Goal: Task Accomplishment & Management: Manage account settings

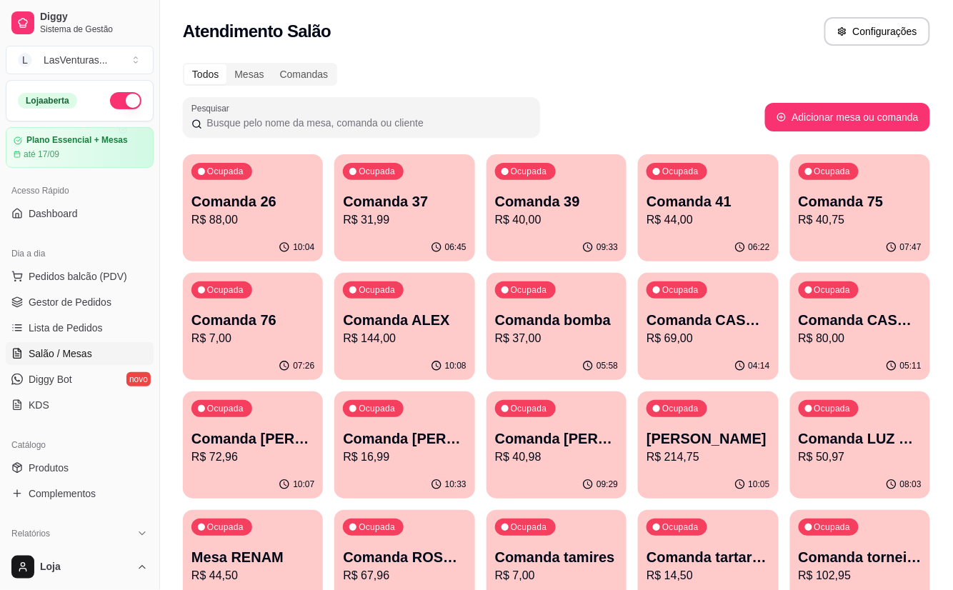
click at [406, 201] on p "Comanda 37" at bounding box center [404, 201] width 123 height 20
click at [571, 236] on div "09:33" at bounding box center [556, 248] width 140 height 28
click at [718, 194] on p "Comanda 41" at bounding box center [707, 201] width 123 height 20
click at [713, 206] on p "Comanda 41" at bounding box center [707, 201] width 123 height 20
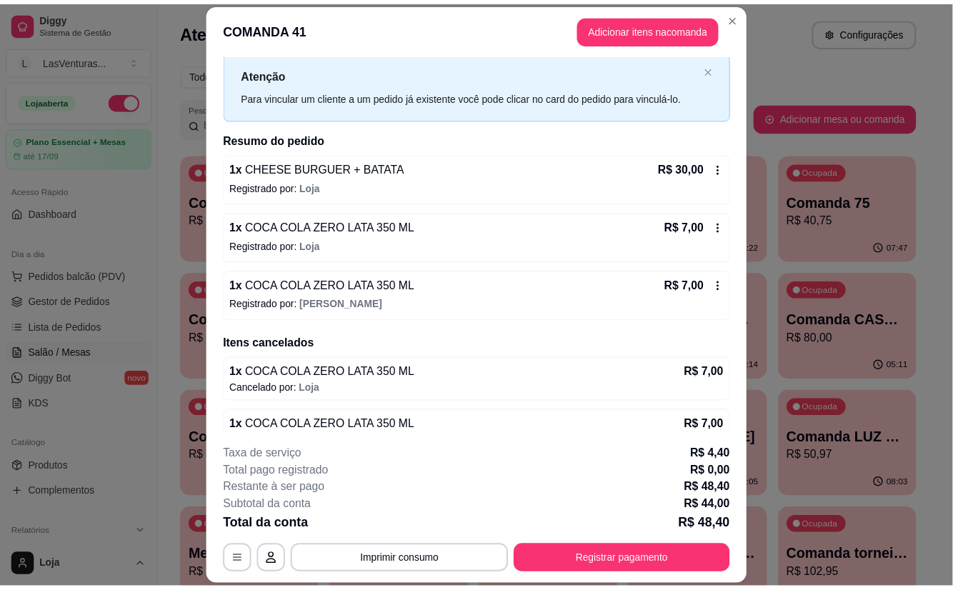
scroll to position [86, 0]
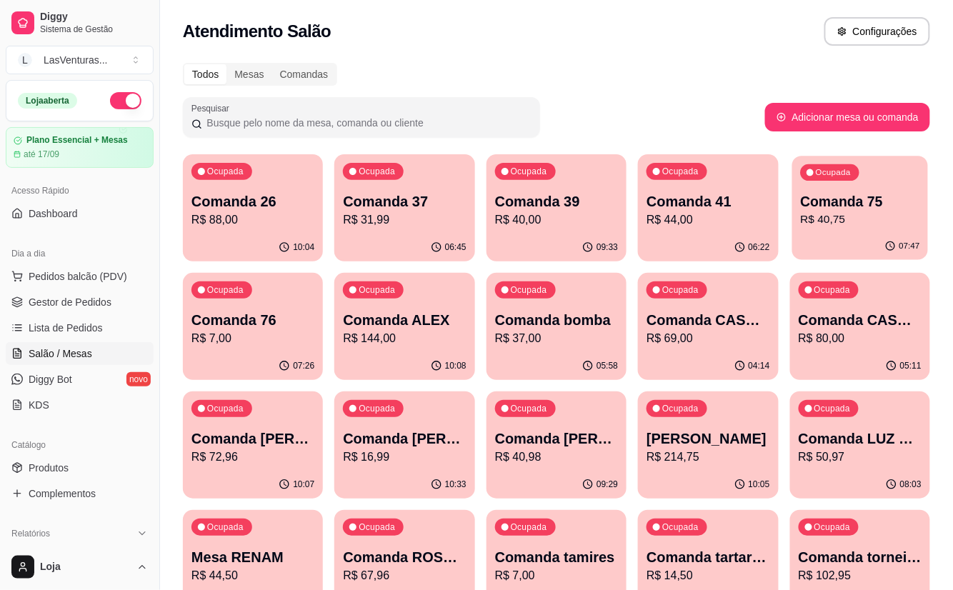
click at [798, 173] on div "Ocupada Comanda 75 R$ 40,75" at bounding box center [860, 194] width 136 height 77
click at [280, 303] on div "Ocupada Comanda 76 R$ 7,00" at bounding box center [253, 312] width 136 height 77
drag, startPoint x: 330, startPoint y: 334, endPoint x: 358, endPoint y: 334, distance: 28.6
click at [371, 333] on p "R$ 144,00" at bounding box center [404, 338] width 123 height 17
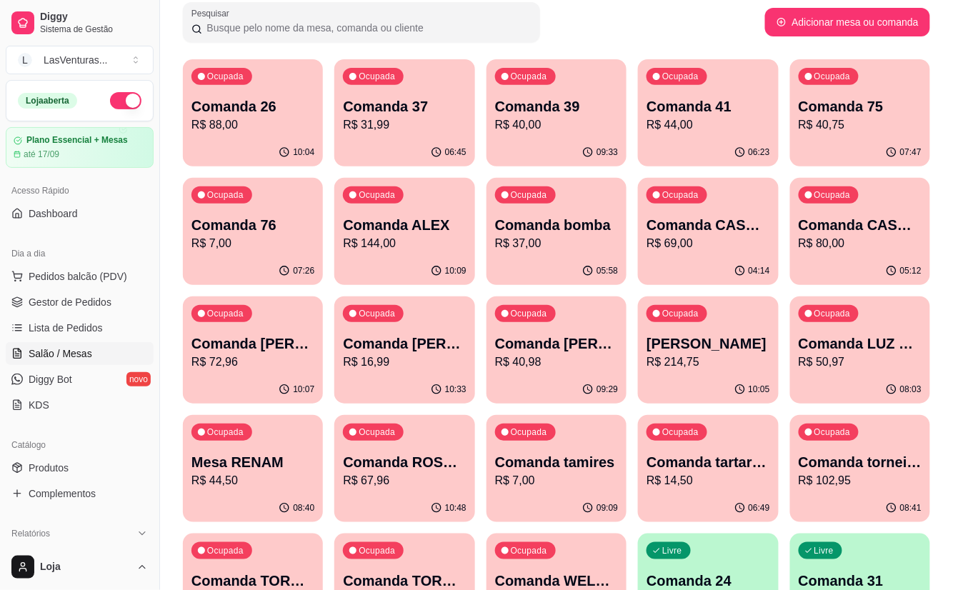
scroll to position [190, 0]
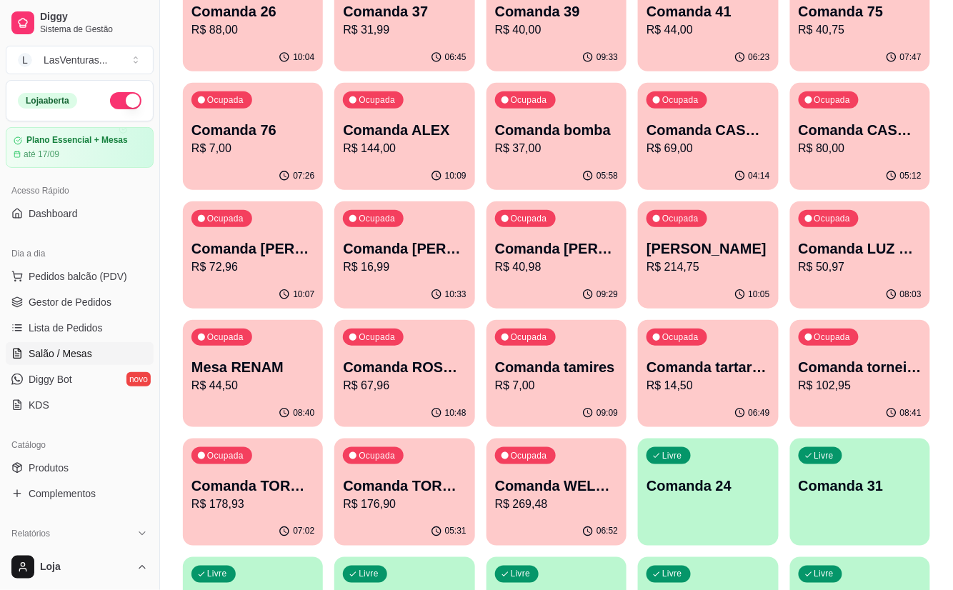
click at [210, 383] on p "R$ 44,50" at bounding box center [252, 385] width 123 height 17
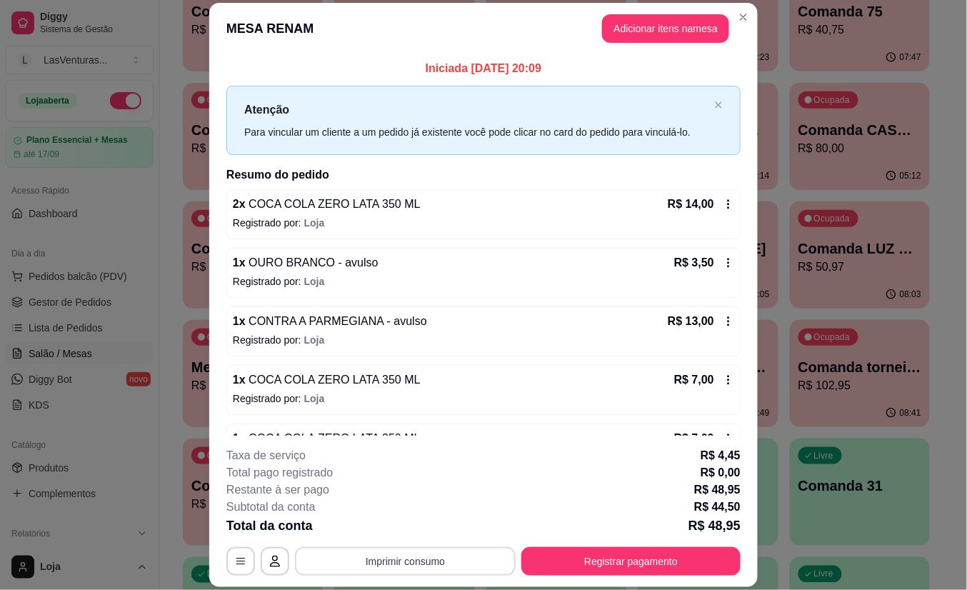
click at [398, 564] on button "Imprimir consumo" at bounding box center [405, 561] width 221 height 29
click at [393, 523] on button "IMPRESSORA" at bounding box center [403, 529] width 104 height 23
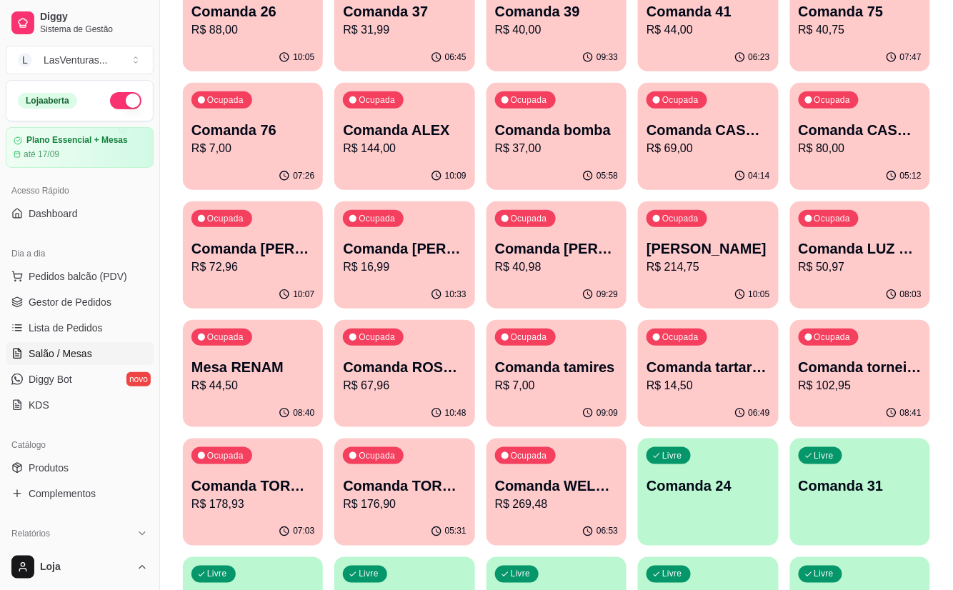
click at [846, 118] on div "Ocupada Comanda CASH 31/08 R$ 80,00" at bounding box center [860, 122] width 140 height 79
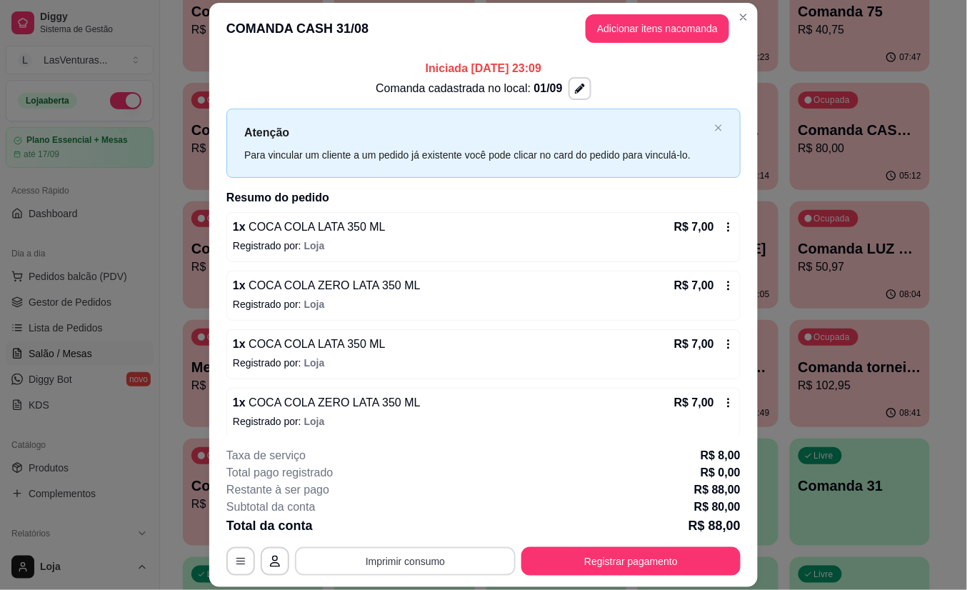
click at [383, 567] on button "Imprimir consumo" at bounding box center [405, 561] width 221 height 29
click at [378, 527] on button "IMPRESSORA" at bounding box center [403, 529] width 100 height 22
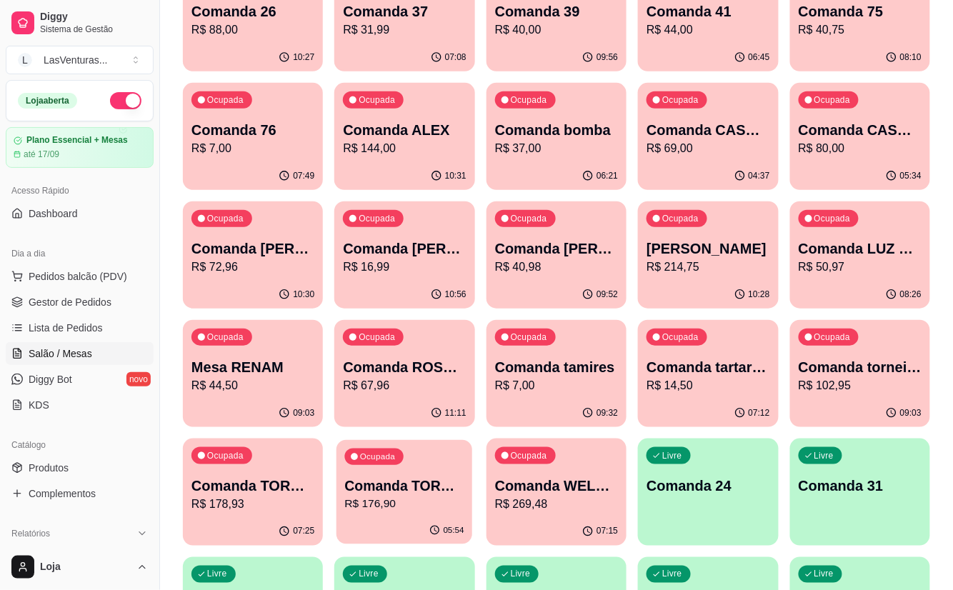
click at [458, 490] on p "Comanda TORNEIO 27/08" at bounding box center [404, 485] width 119 height 19
click at [872, 349] on div "Ocupada Comanda torneio 01/09 R$ 102,95" at bounding box center [860, 359] width 140 height 79
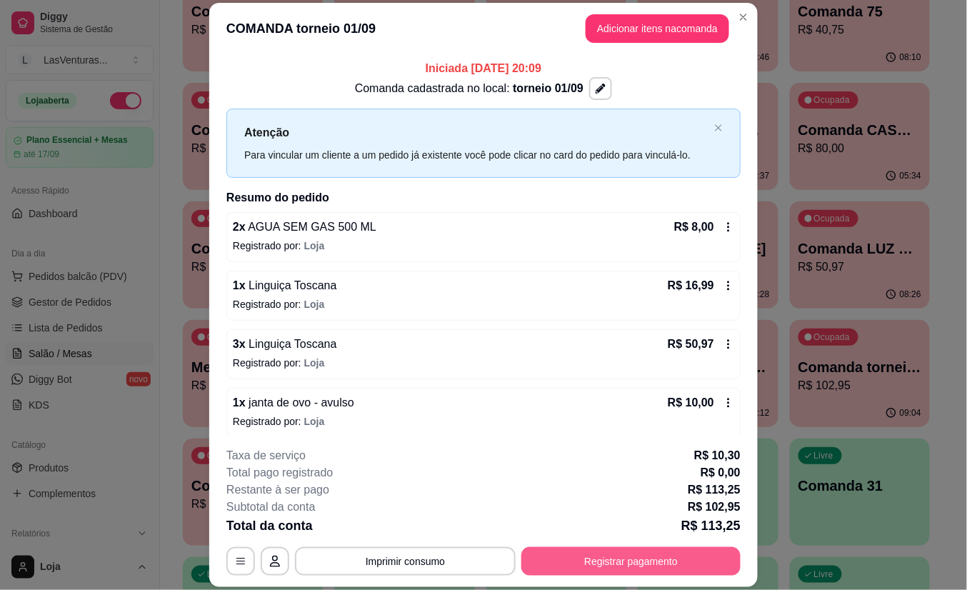
click at [638, 554] on button "Registrar pagamento" at bounding box center [630, 561] width 219 height 29
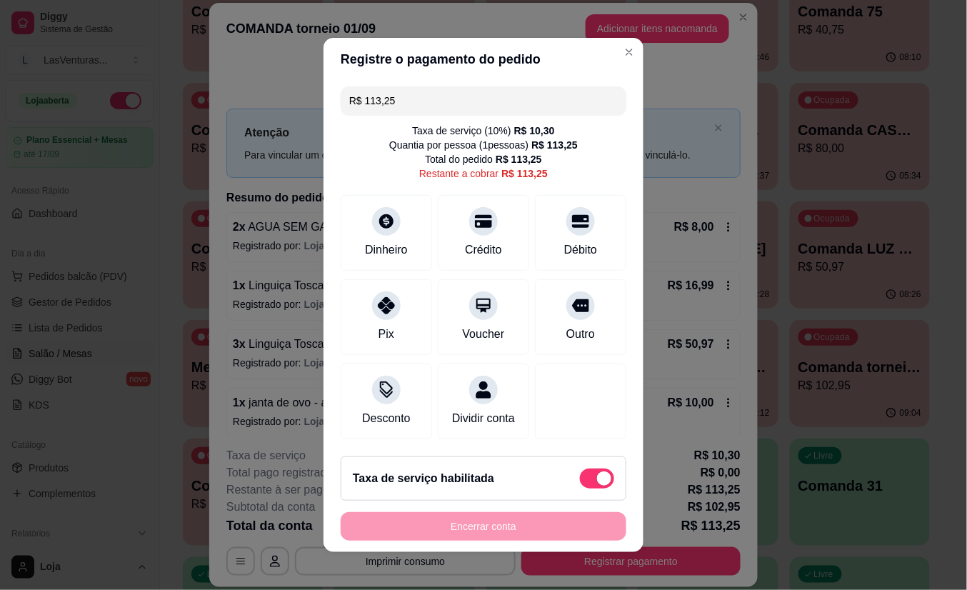
click at [569, 497] on div "Taxa de serviço habilitada" at bounding box center [484, 478] width 286 height 44
type input "R$ 102,95"
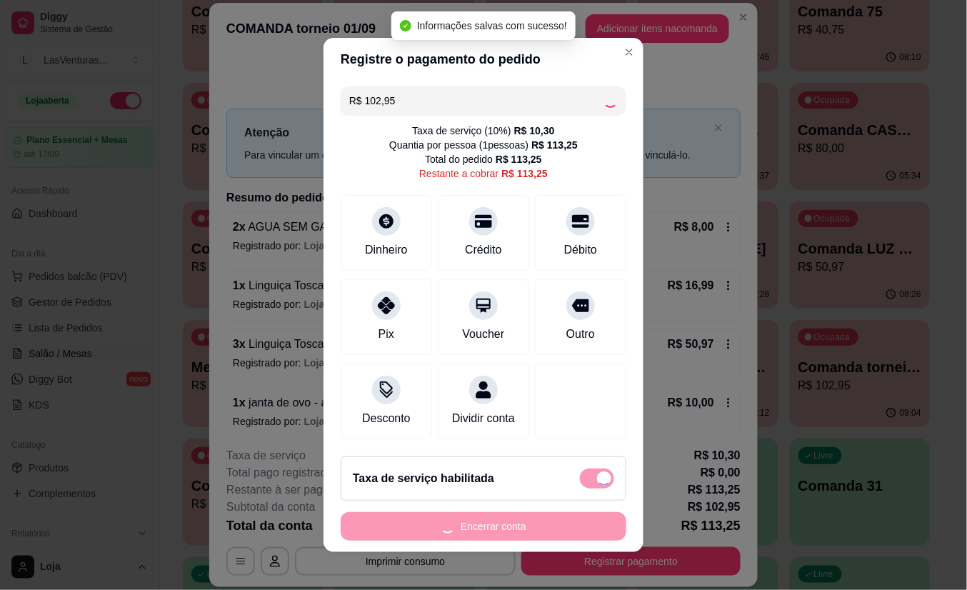
checkbox input "false"
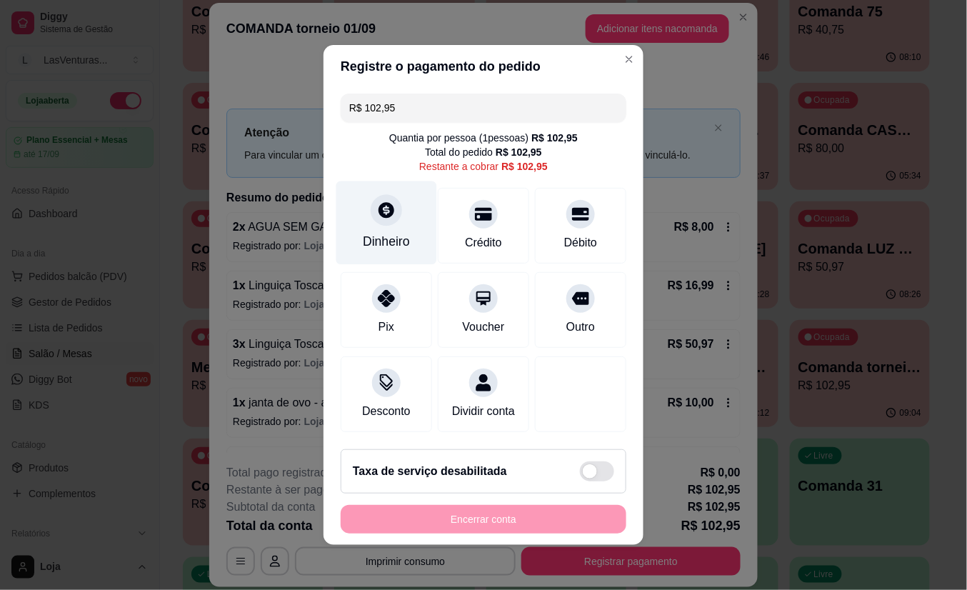
click at [386, 207] on icon at bounding box center [386, 210] width 19 height 19
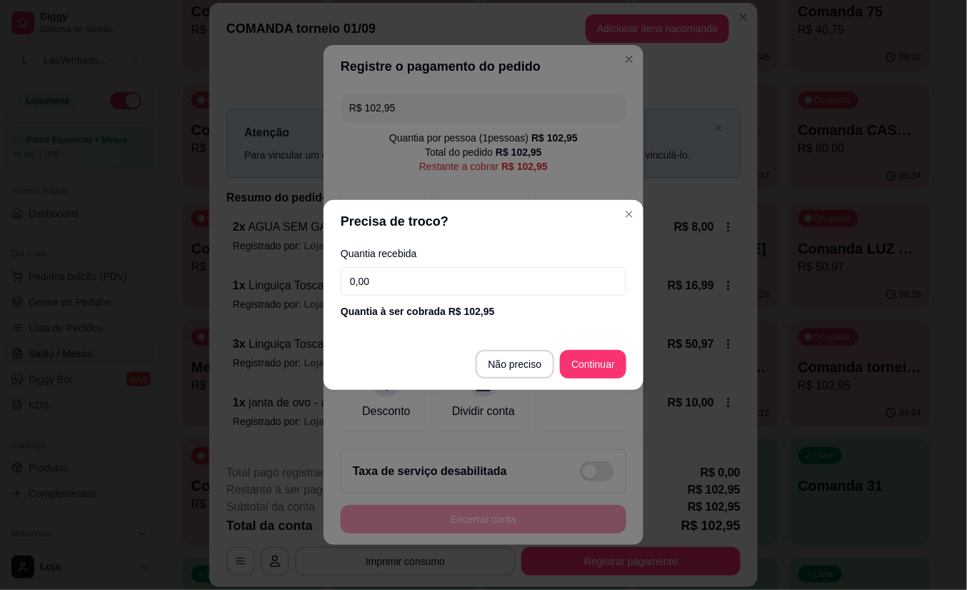
click at [415, 288] on input "0,00" at bounding box center [484, 281] width 286 height 29
type input "102,95"
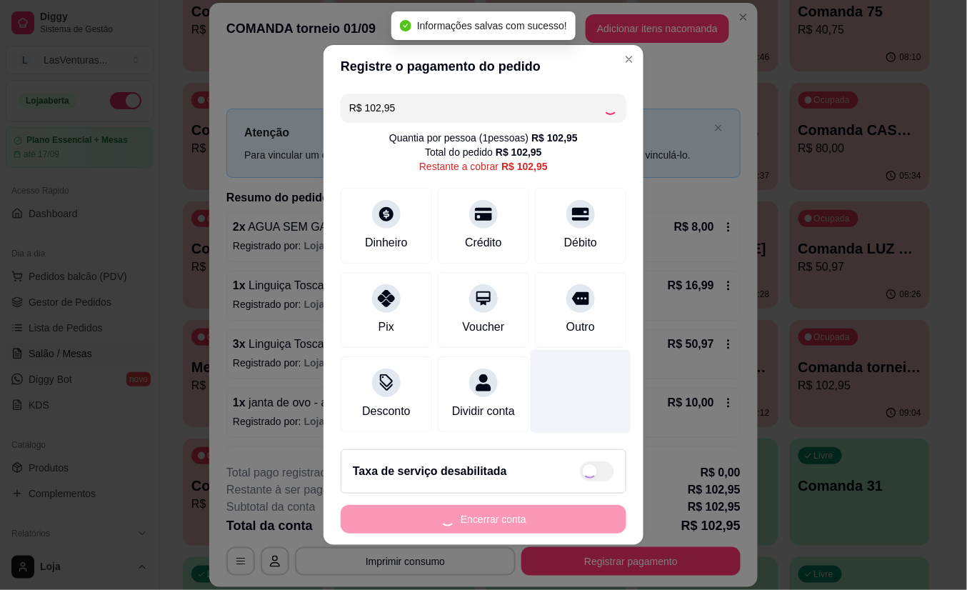
type input "R$ 0,00"
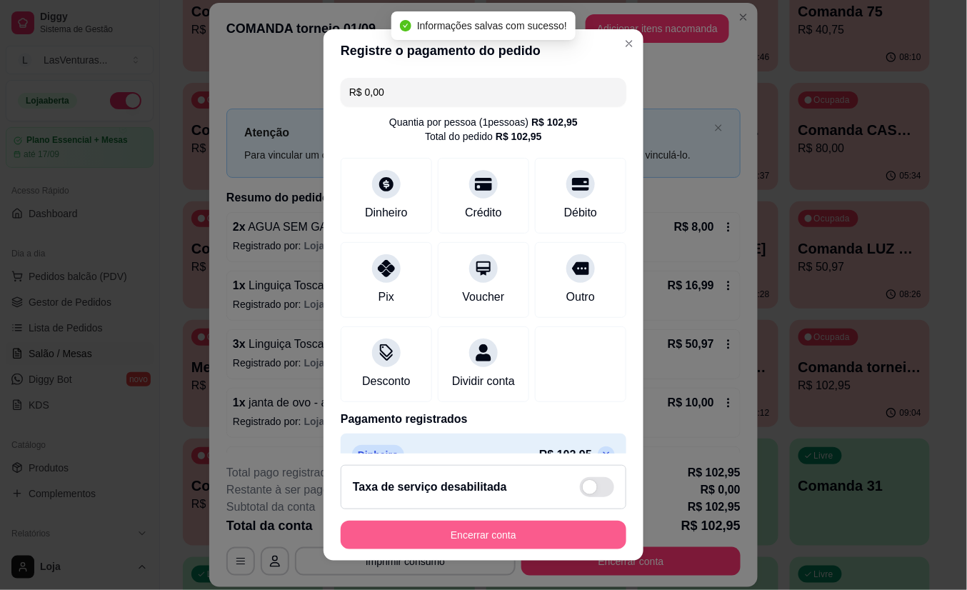
click at [474, 537] on button "Encerrar conta" at bounding box center [484, 535] width 286 height 29
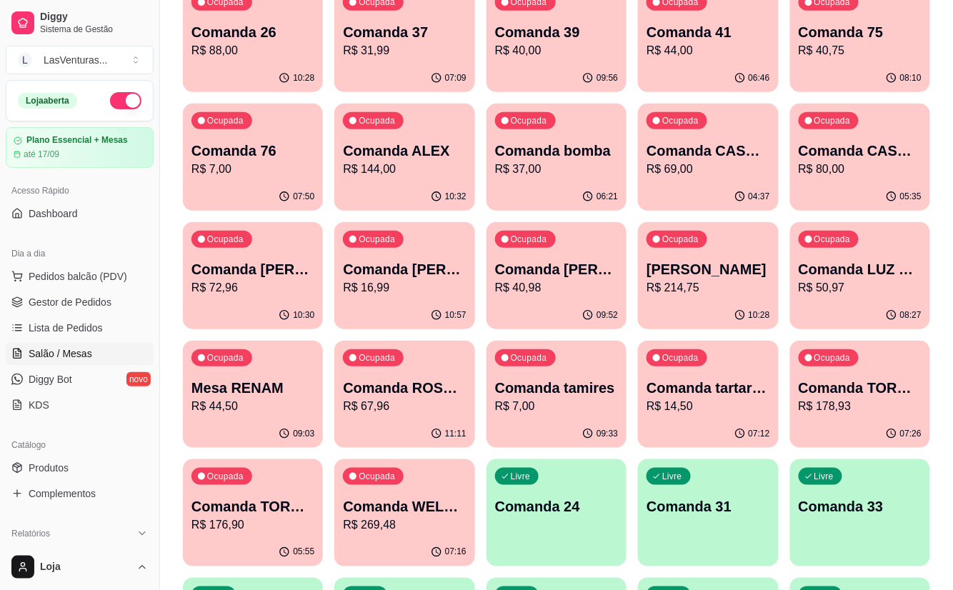
scroll to position [286, 0]
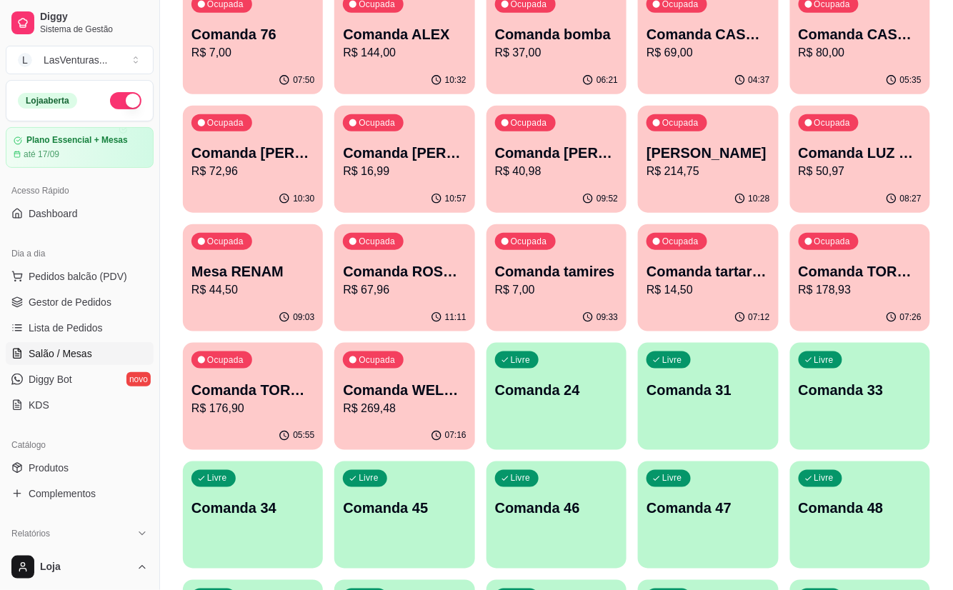
click at [706, 66] on div "Ocupada Comanda CASH 26/08 R$ 69,00" at bounding box center [708, 26] width 140 height 79
click at [834, 64] on div "Ocupada Comanda CASH 31/08 R$ 80,00" at bounding box center [860, 26] width 140 height 79
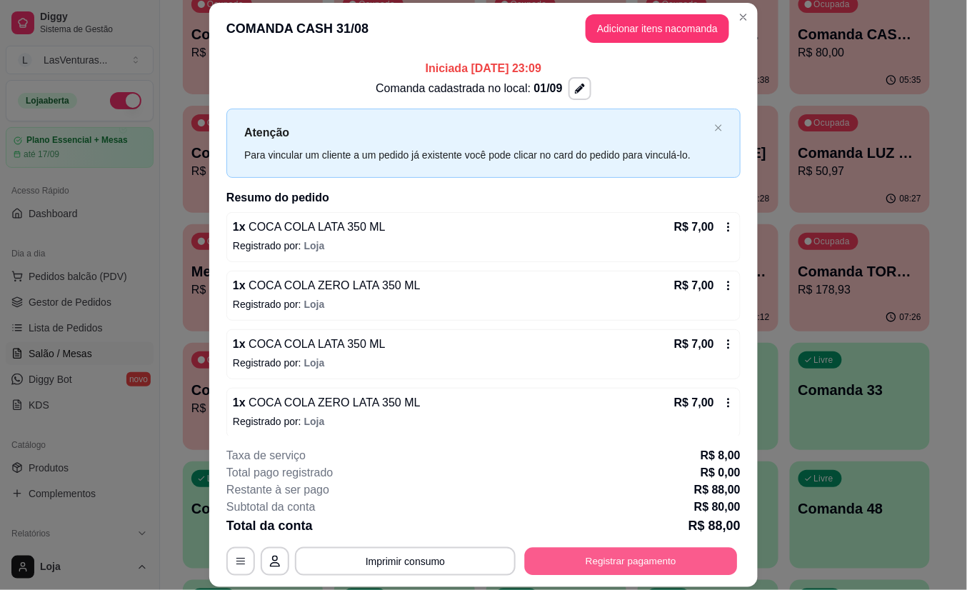
click at [615, 558] on button "Registrar pagamento" at bounding box center [631, 561] width 213 height 28
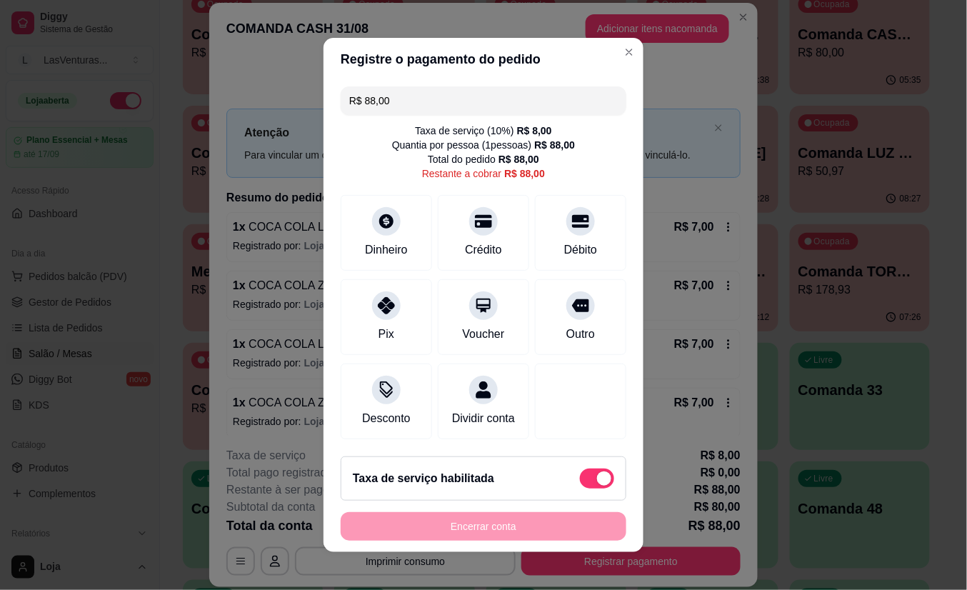
click at [595, 497] on div "Taxa de serviço habilitada" at bounding box center [484, 478] width 286 height 44
type input "R$ 80,00"
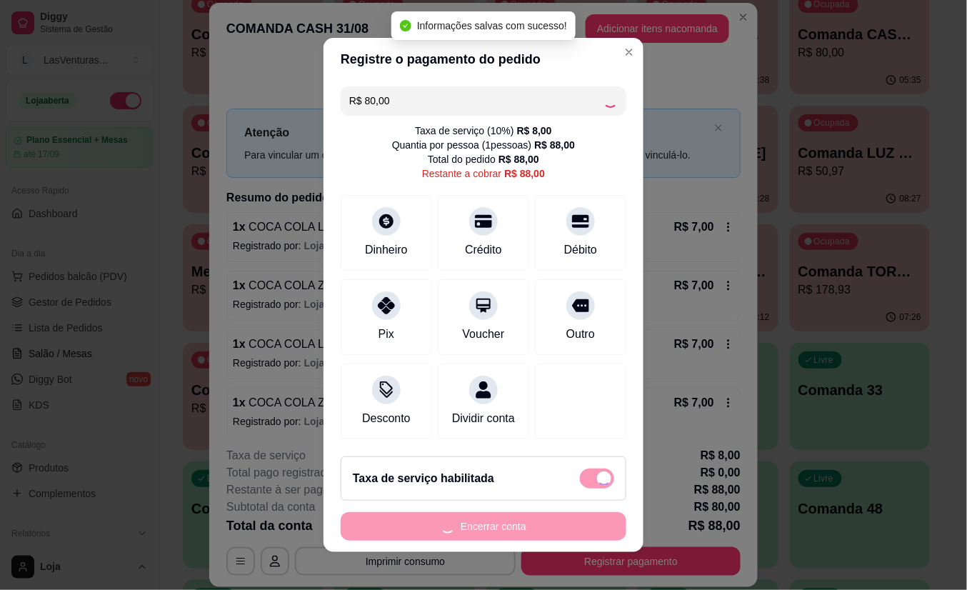
checkbox input "false"
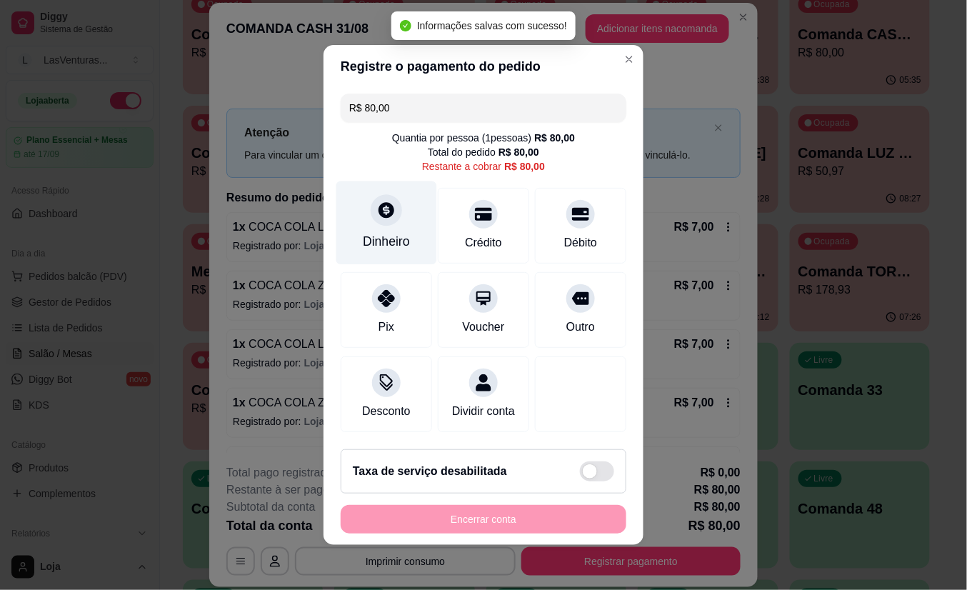
click at [377, 209] on icon at bounding box center [386, 210] width 19 height 19
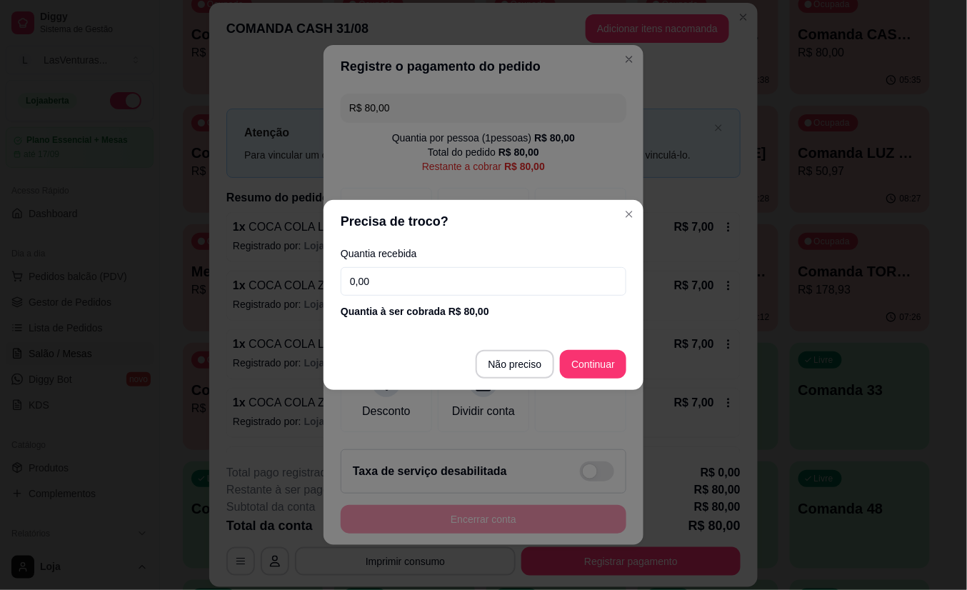
click at [398, 281] on input "0,00" at bounding box center [484, 281] width 286 height 29
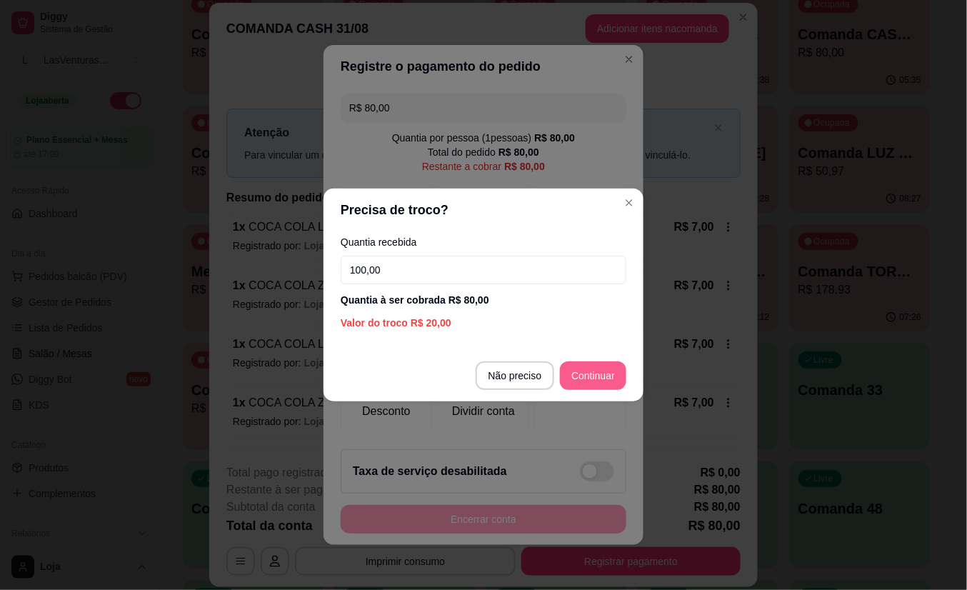
type input "100,00"
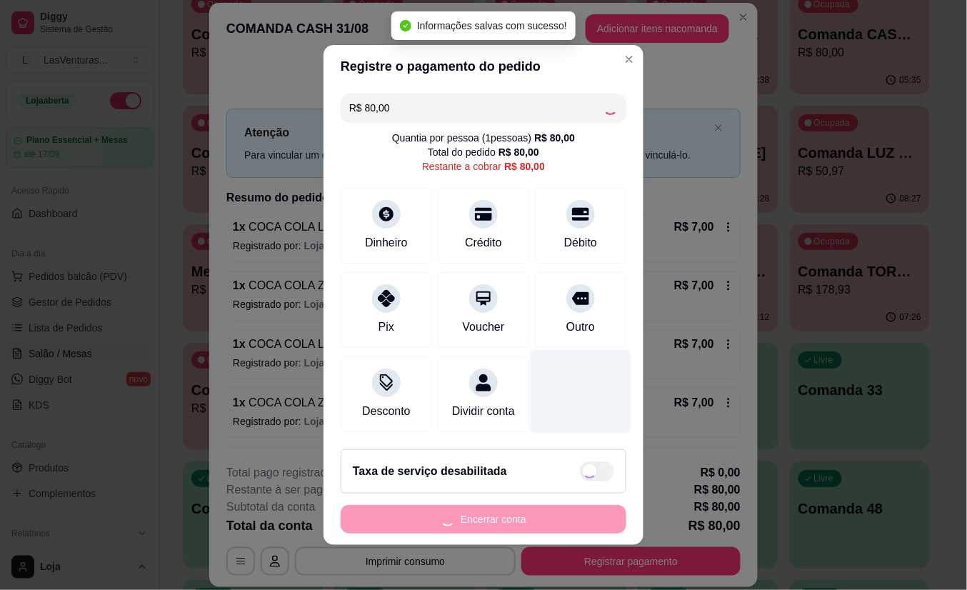
type input "R$ 0,00"
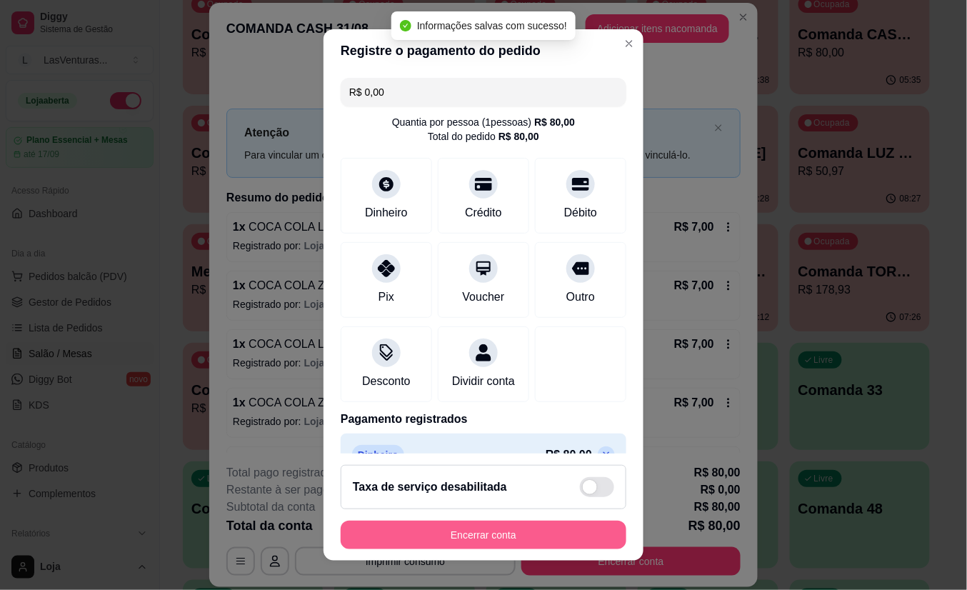
click at [496, 541] on button "Encerrar conta" at bounding box center [484, 535] width 286 height 29
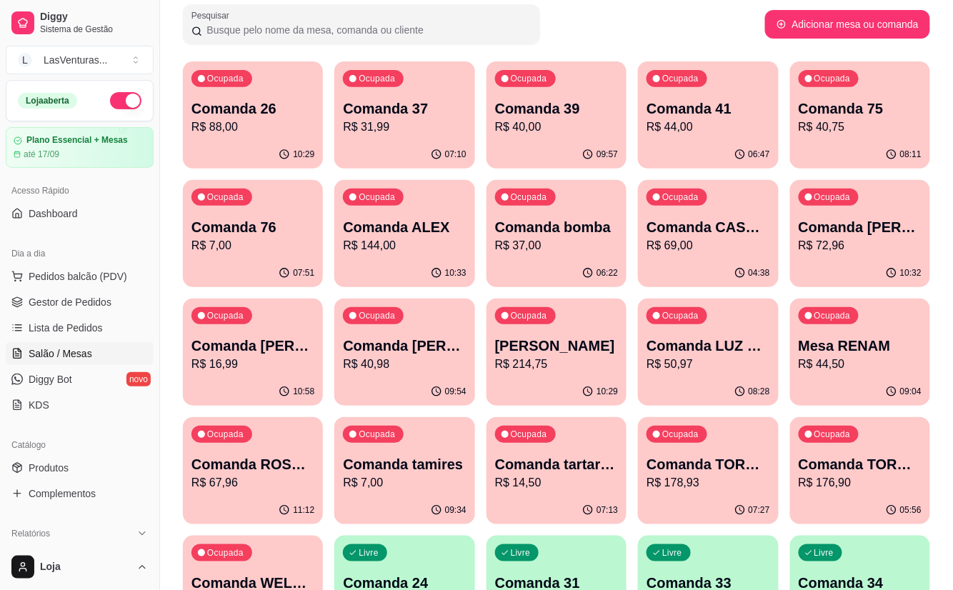
scroll to position [0, 0]
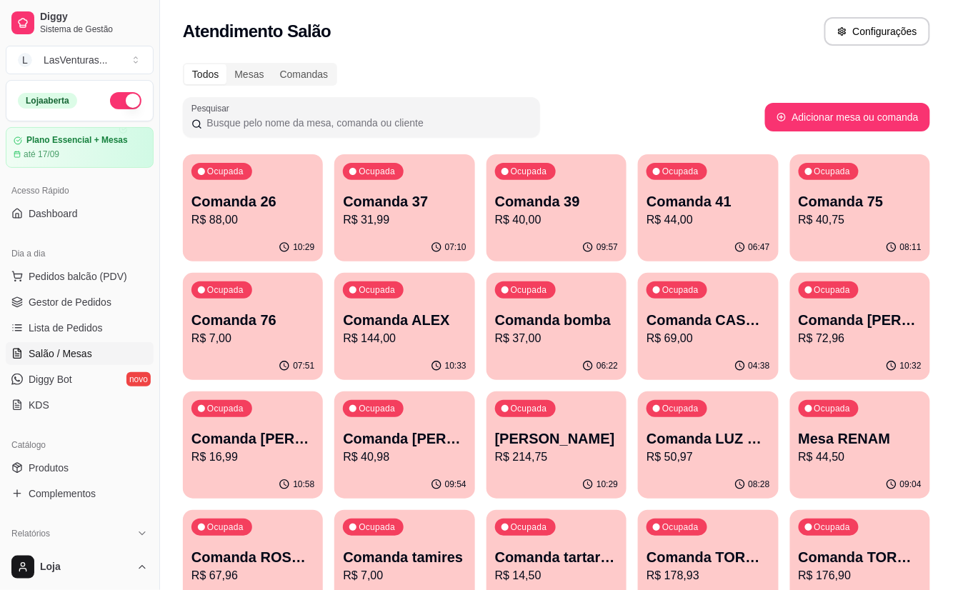
click at [817, 223] on p "R$ 40,75" at bounding box center [859, 219] width 123 height 17
click at [530, 215] on p "R$ 40,00" at bounding box center [556, 219] width 123 height 17
click at [680, 211] on p "R$ 44,00" at bounding box center [707, 219] width 123 height 17
click at [843, 204] on p "Comanda 75" at bounding box center [859, 201] width 119 height 19
click at [257, 352] on div "07:52" at bounding box center [253, 364] width 136 height 27
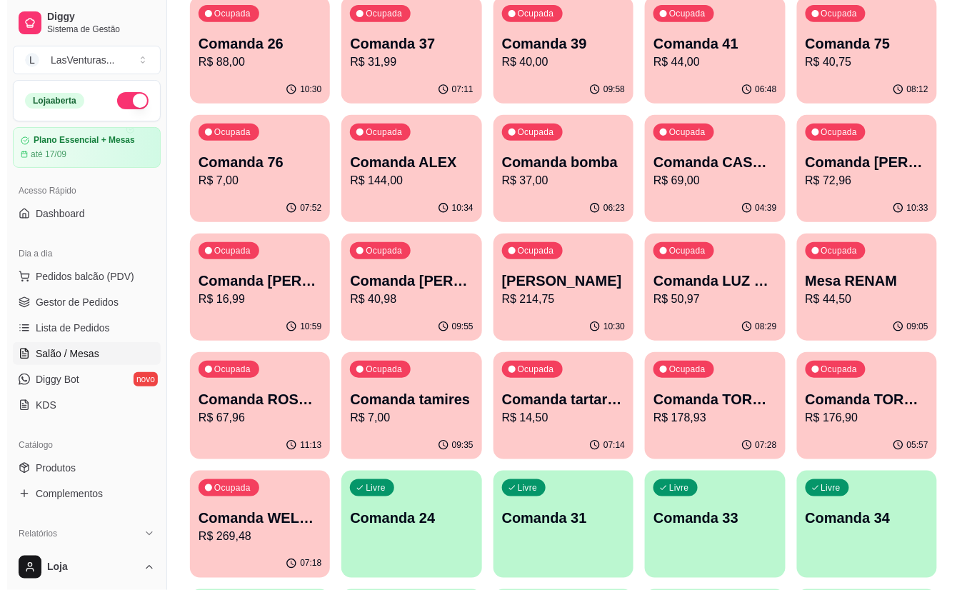
scroll to position [190, 0]
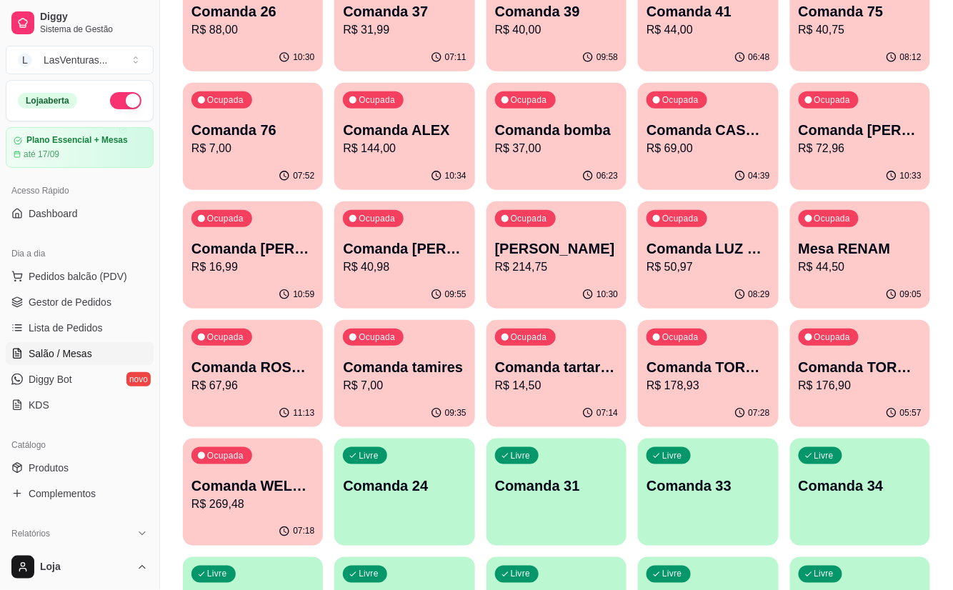
click at [806, 263] on p "R$ 44,50" at bounding box center [859, 266] width 123 height 17
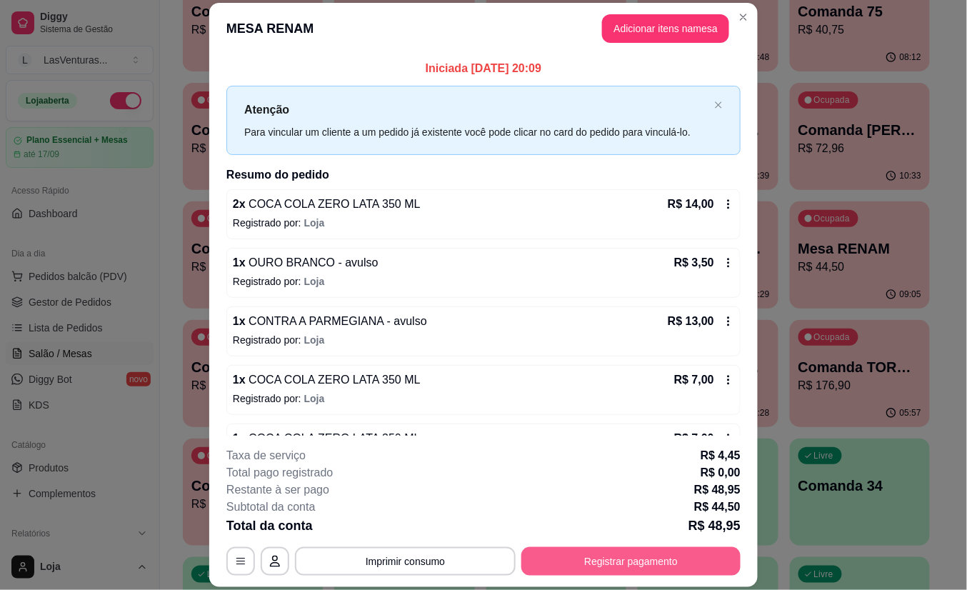
click at [584, 563] on button "Registrar pagamento" at bounding box center [630, 561] width 219 height 29
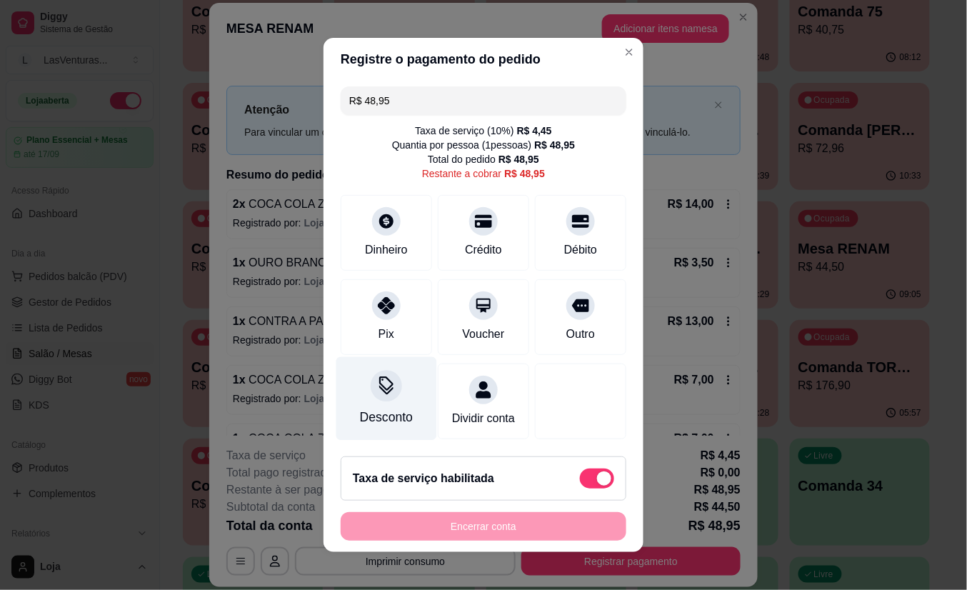
click at [375, 397] on div "Desconto" at bounding box center [386, 399] width 101 height 84
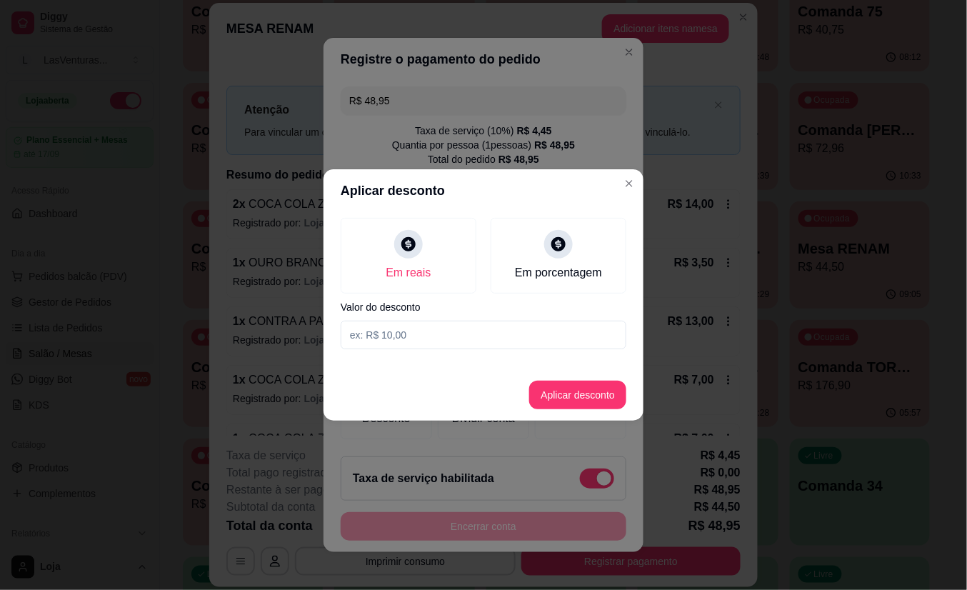
click at [411, 326] on input at bounding box center [484, 335] width 286 height 29
type input "0,95"
click at [566, 398] on button "Aplicar desconto" at bounding box center [577, 395] width 97 height 29
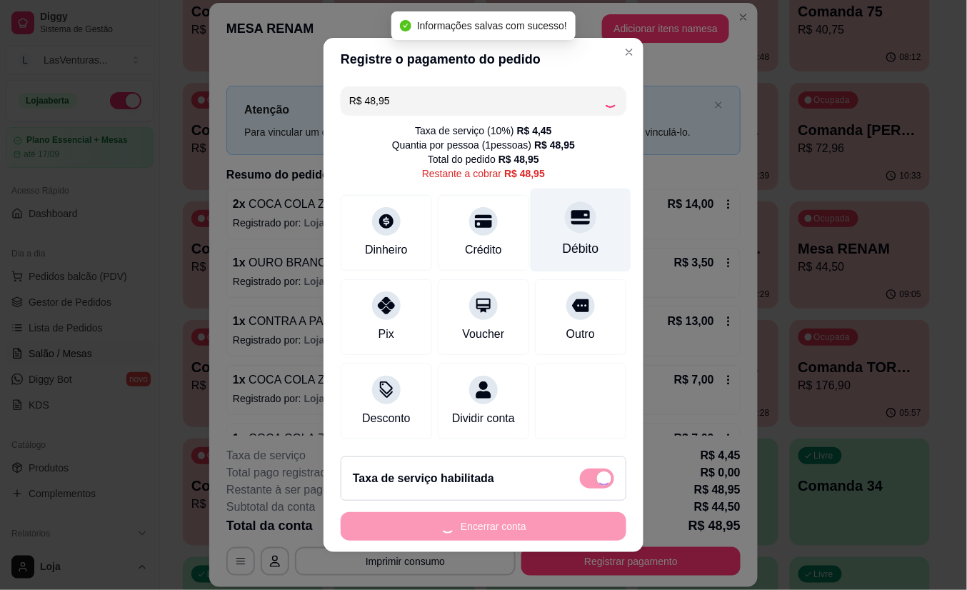
type input "R$ 48,00"
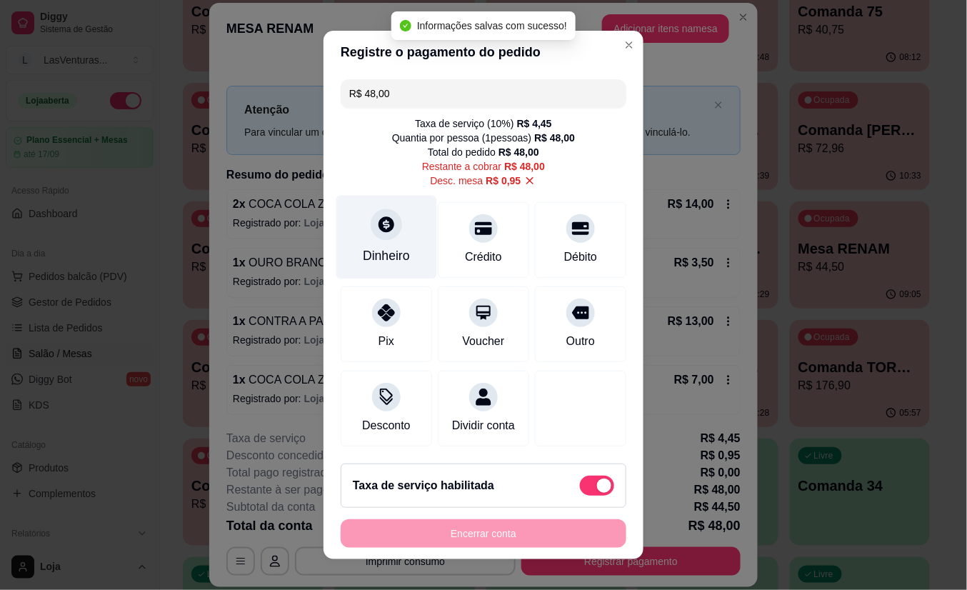
click at [378, 237] on div at bounding box center [386, 224] width 31 height 31
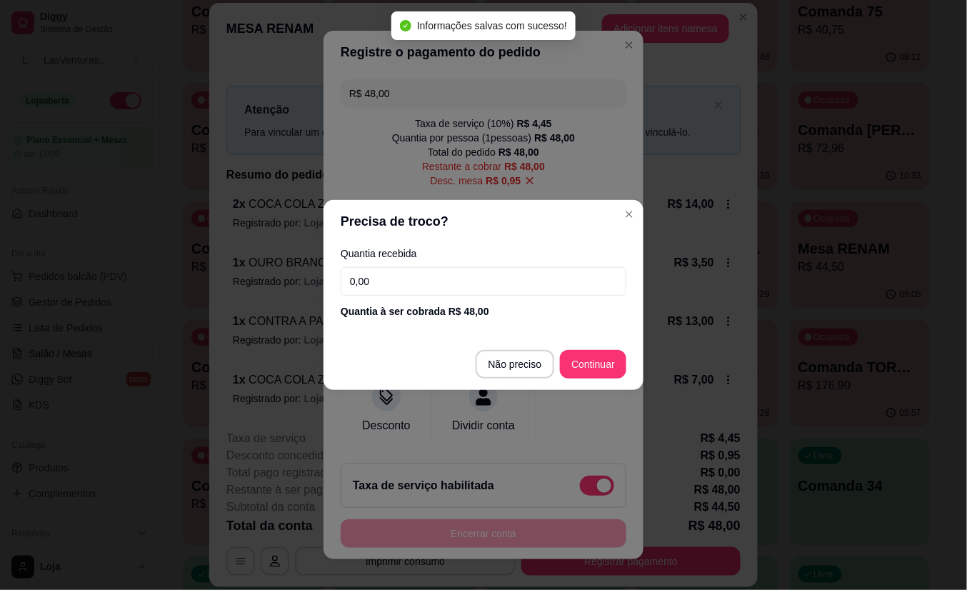
click at [418, 272] on input "0,00" at bounding box center [484, 281] width 286 height 29
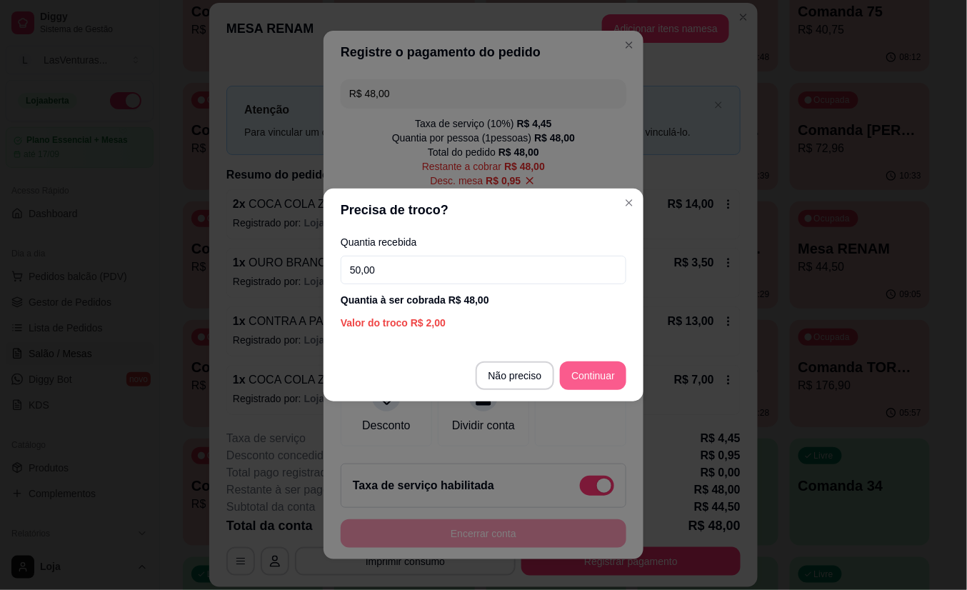
type input "50,00"
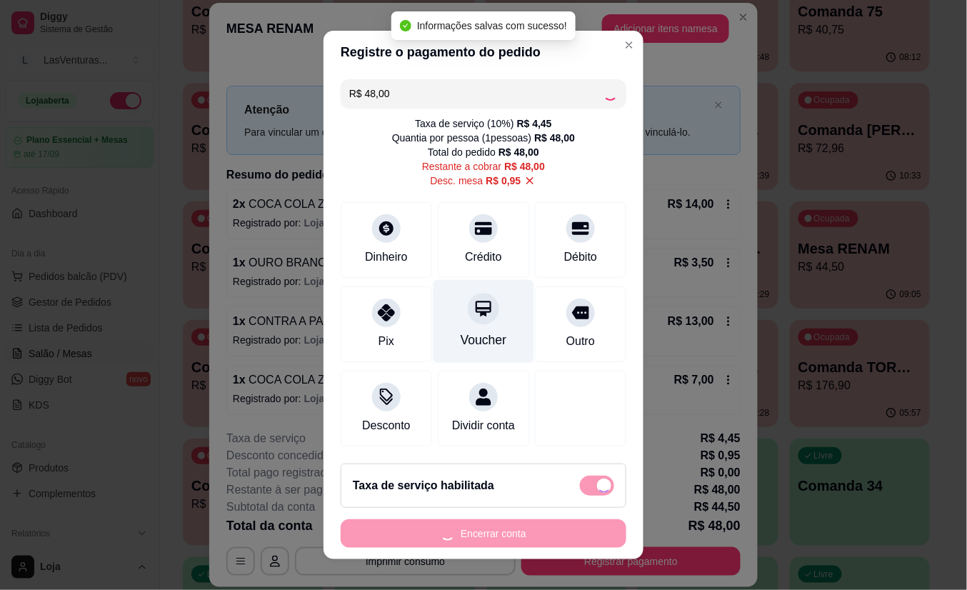
type input "R$ 0,00"
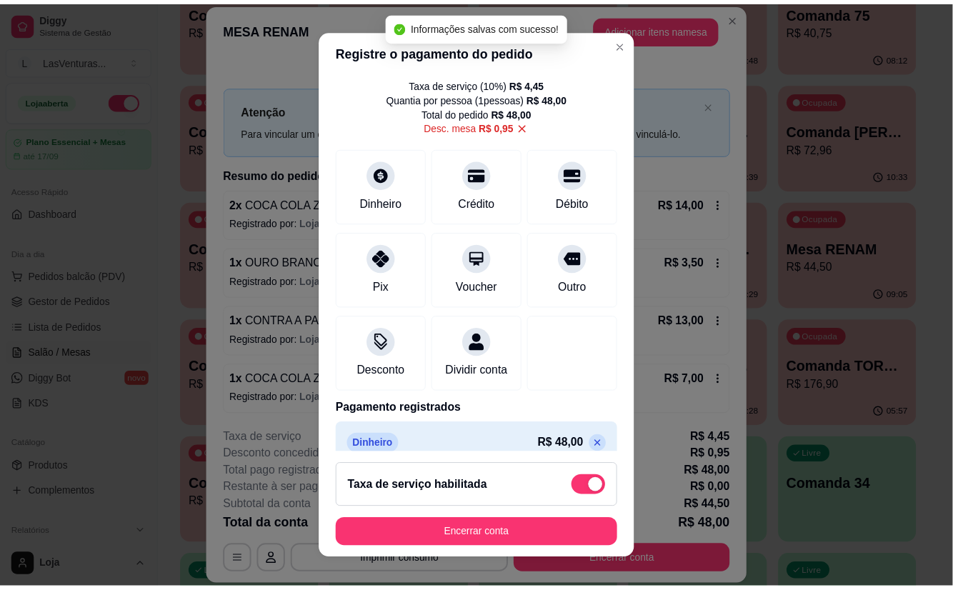
scroll to position [76, 0]
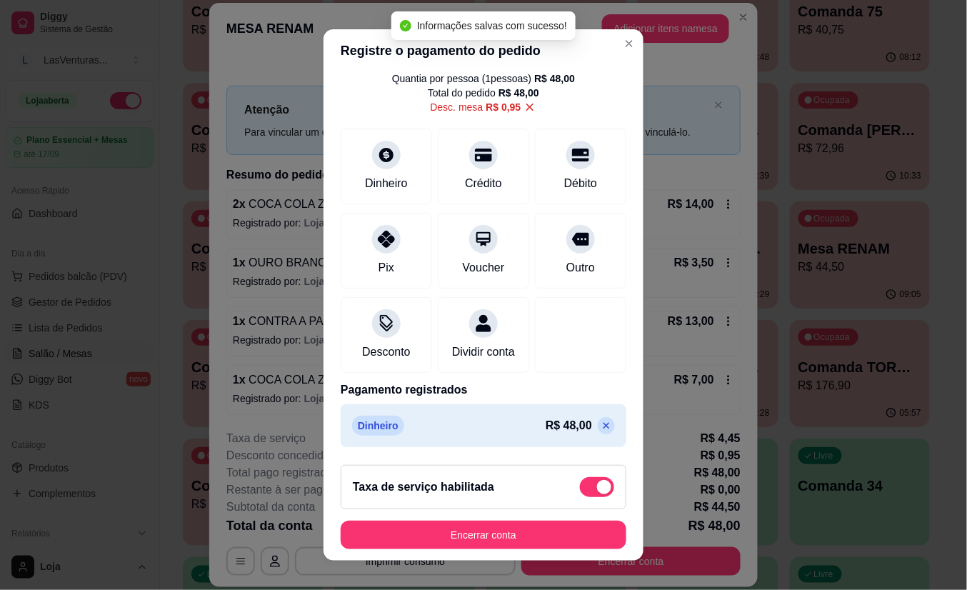
click at [478, 538] on button "Encerrar conta" at bounding box center [484, 535] width 286 height 29
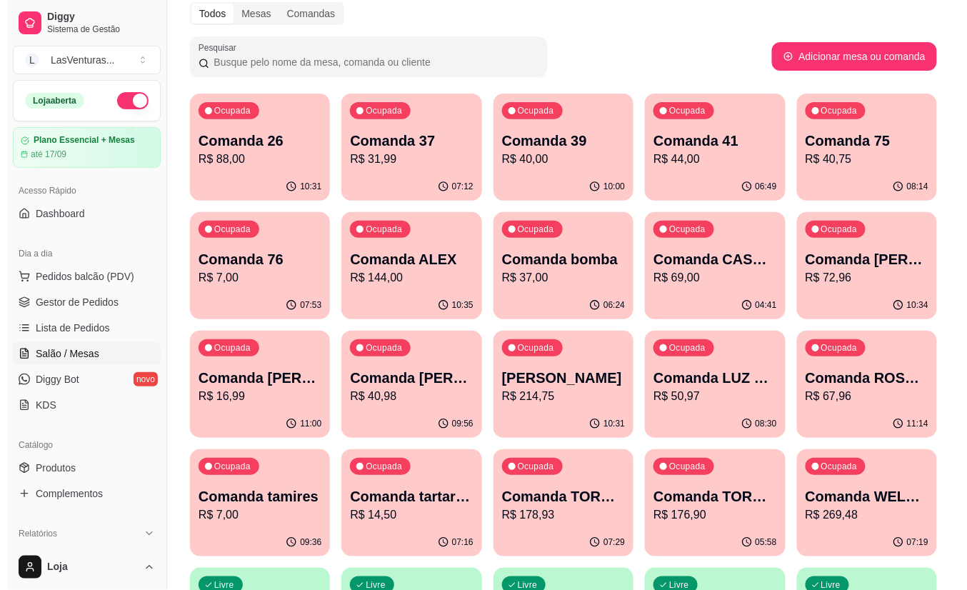
scroll to position [95, 0]
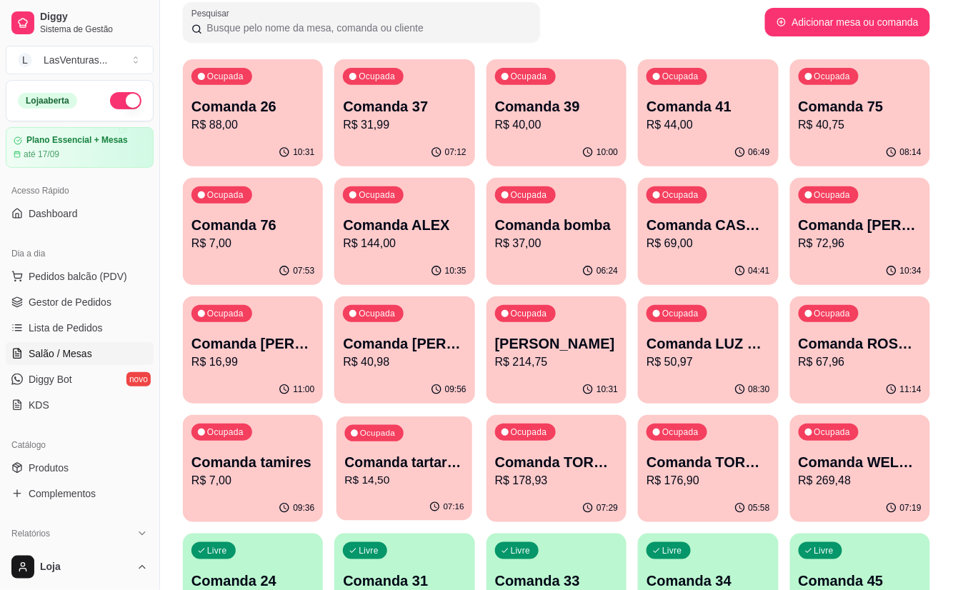
click at [370, 477] on p "R$ 14,50" at bounding box center [404, 480] width 119 height 16
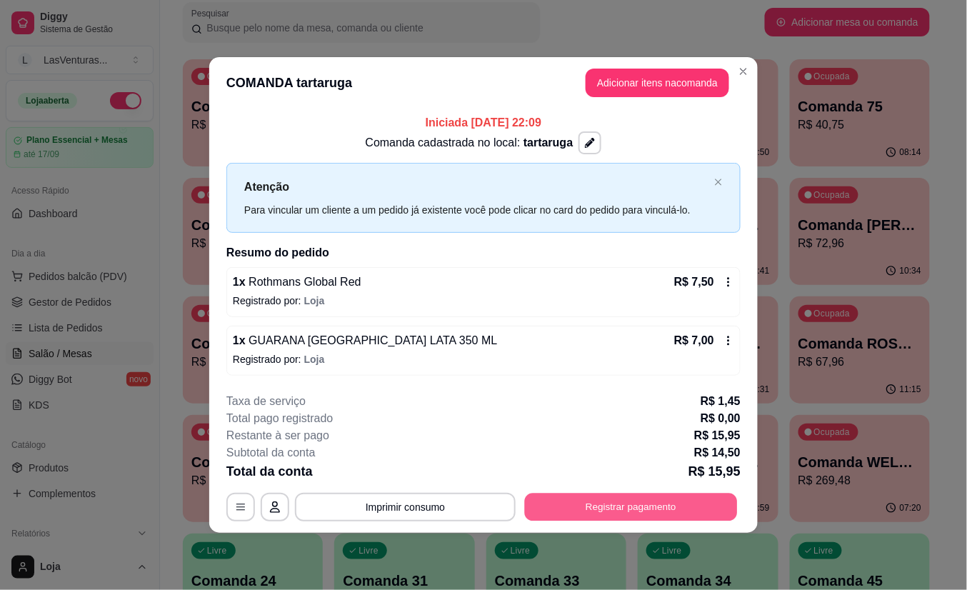
click at [617, 506] on button "Registrar pagamento" at bounding box center [631, 507] width 213 height 28
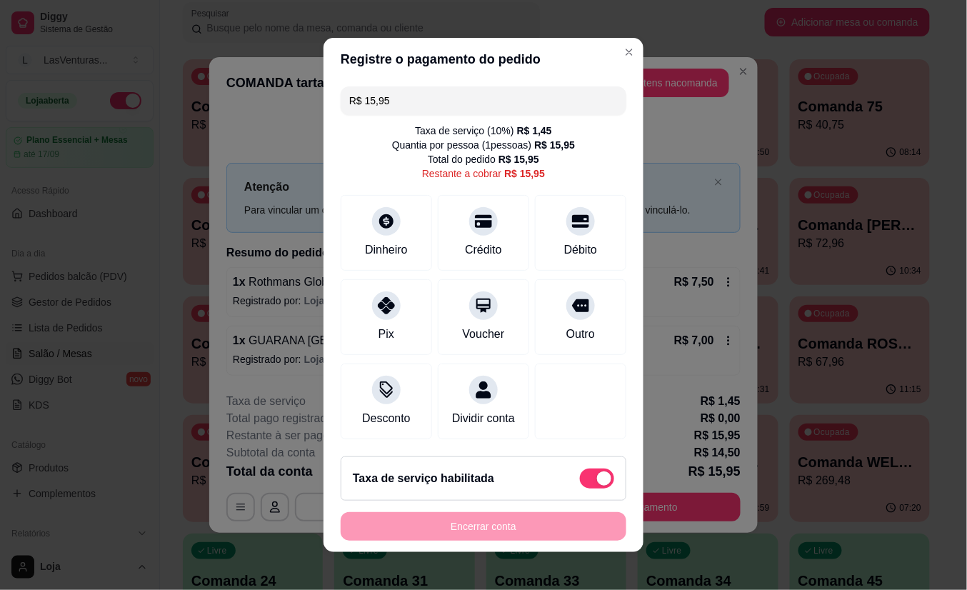
drag, startPoint x: 603, startPoint y: 486, endPoint x: 581, endPoint y: 488, distance: 21.5
click at [601, 486] on div "Taxa de serviço habilitada" at bounding box center [484, 478] width 286 height 44
type input "R$ 14,50"
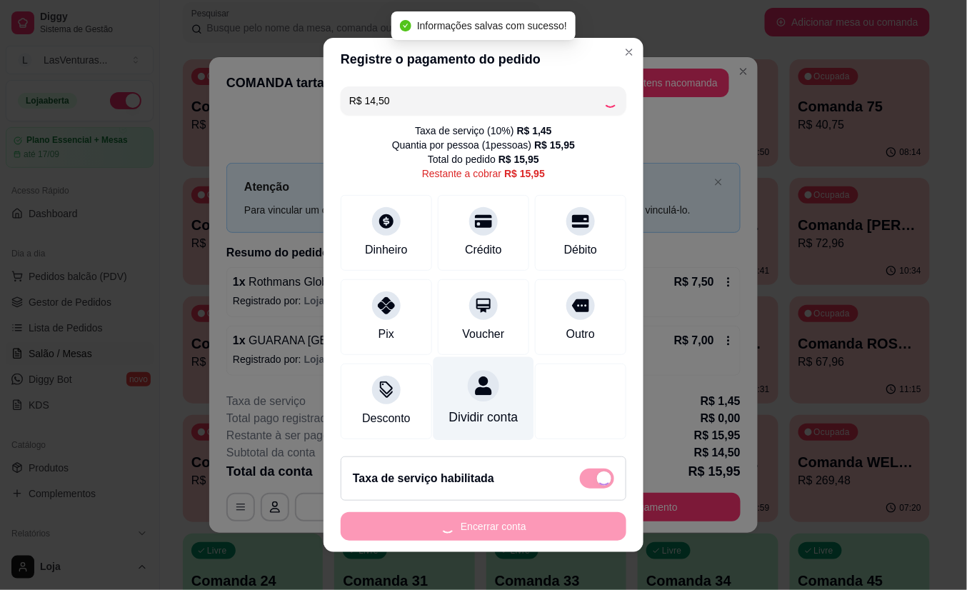
checkbox input "false"
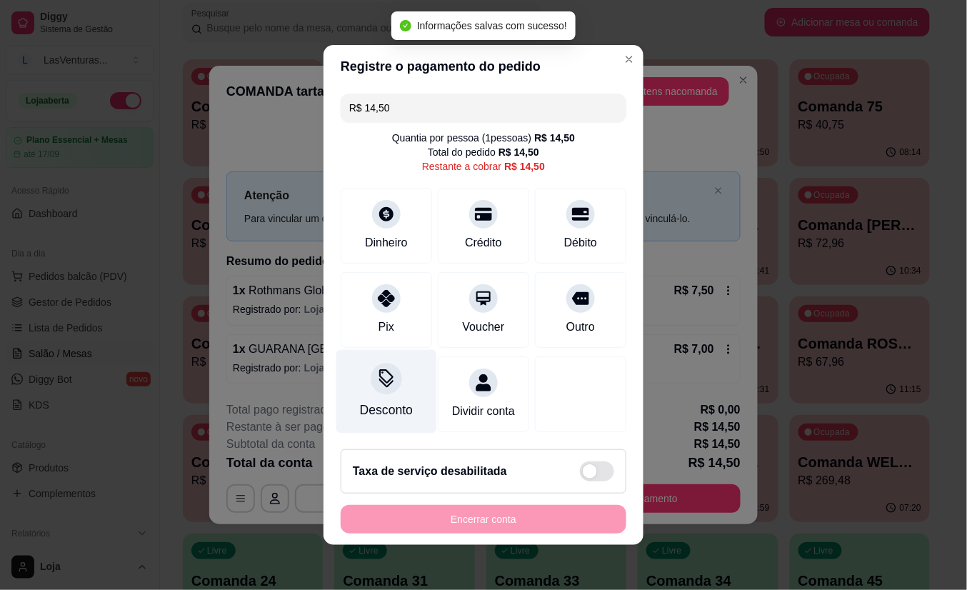
click at [390, 366] on div "Desconto" at bounding box center [386, 392] width 101 height 84
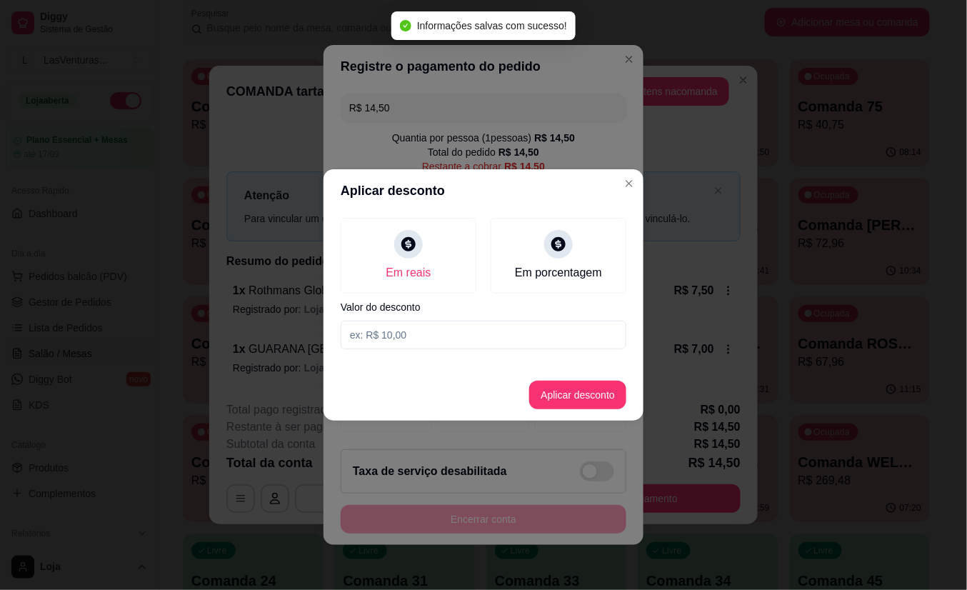
click at [398, 318] on div "Em reais Em porcentagem Valor do desconto" at bounding box center [483, 283] width 320 height 143
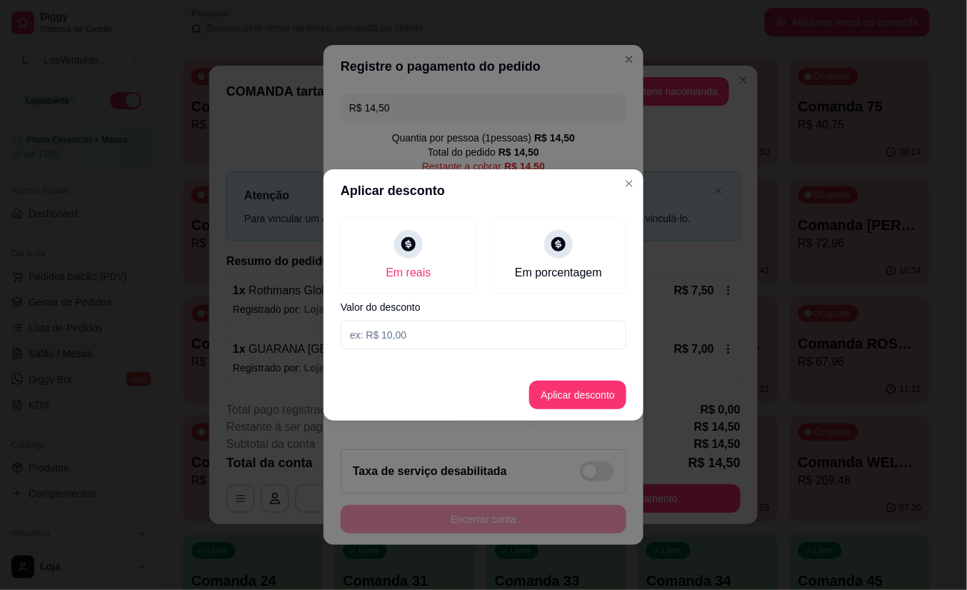
click at [398, 331] on input at bounding box center [484, 335] width 286 height 29
type input "2,50"
click at [560, 391] on button "Aplicar desconto" at bounding box center [578, 395] width 94 height 28
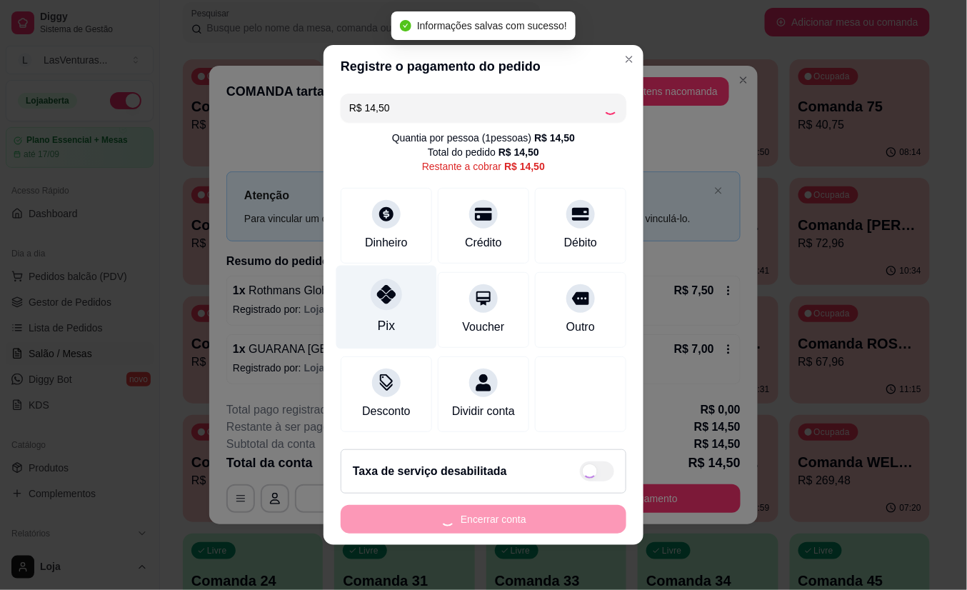
type input "R$ 12,00"
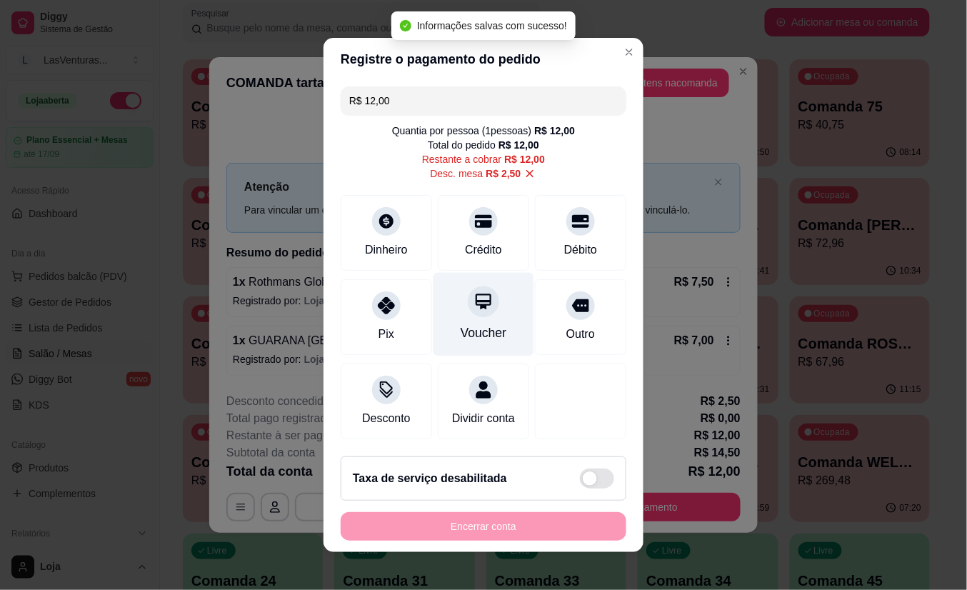
scroll to position [1, 0]
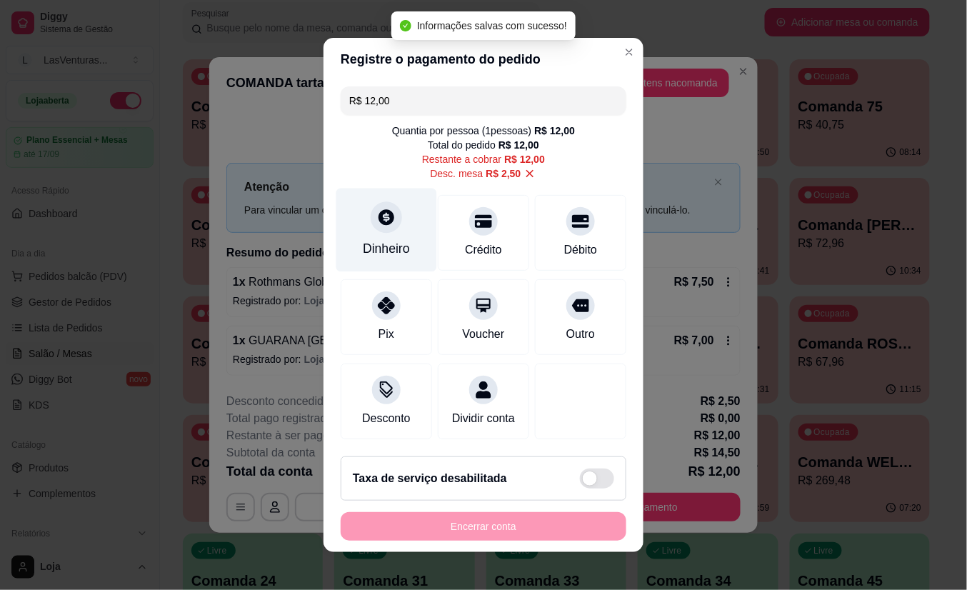
click at [392, 227] on div "Dinheiro" at bounding box center [386, 231] width 101 height 84
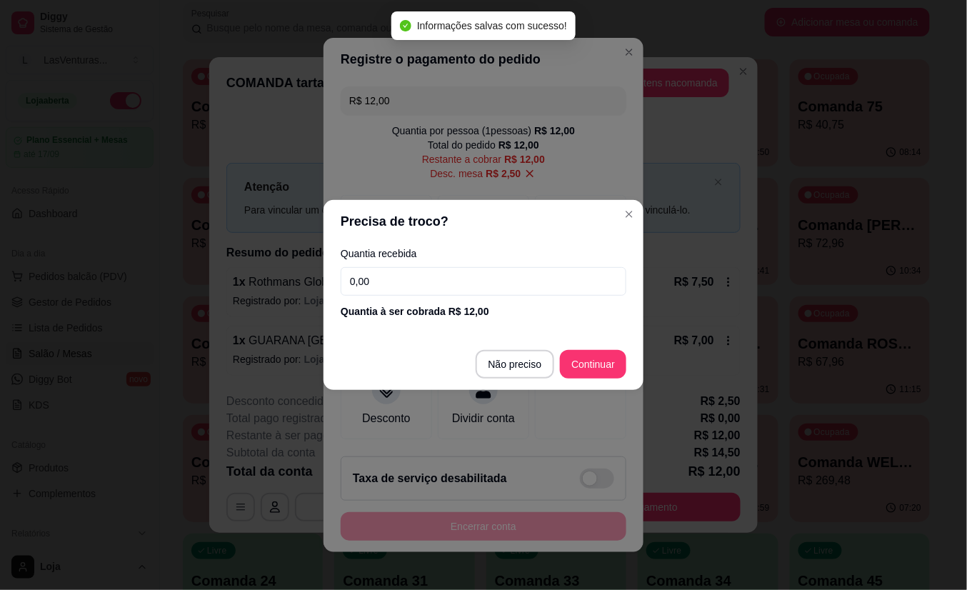
click at [389, 283] on input "0,00" at bounding box center [484, 281] width 286 height 29
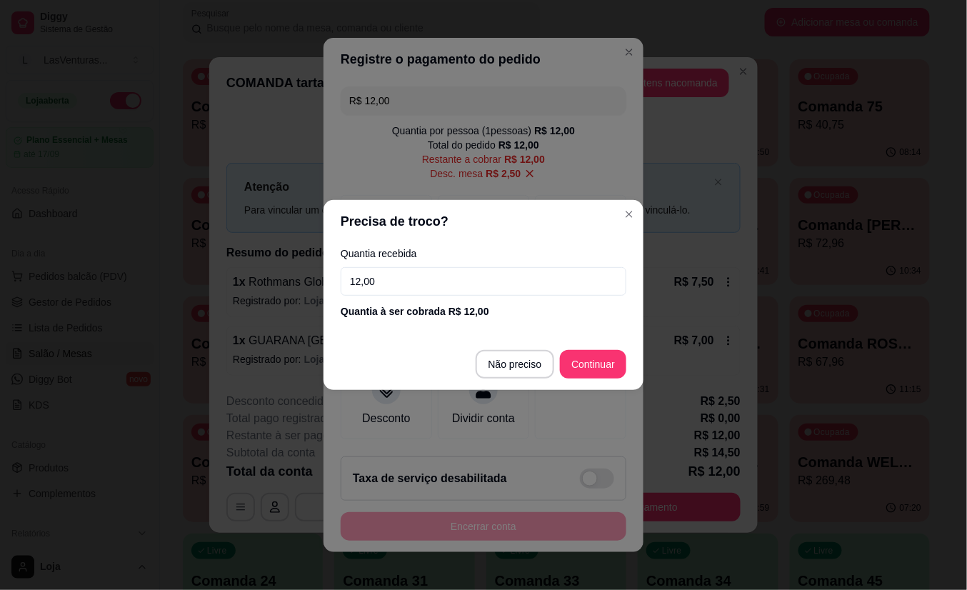
type input "12,00"
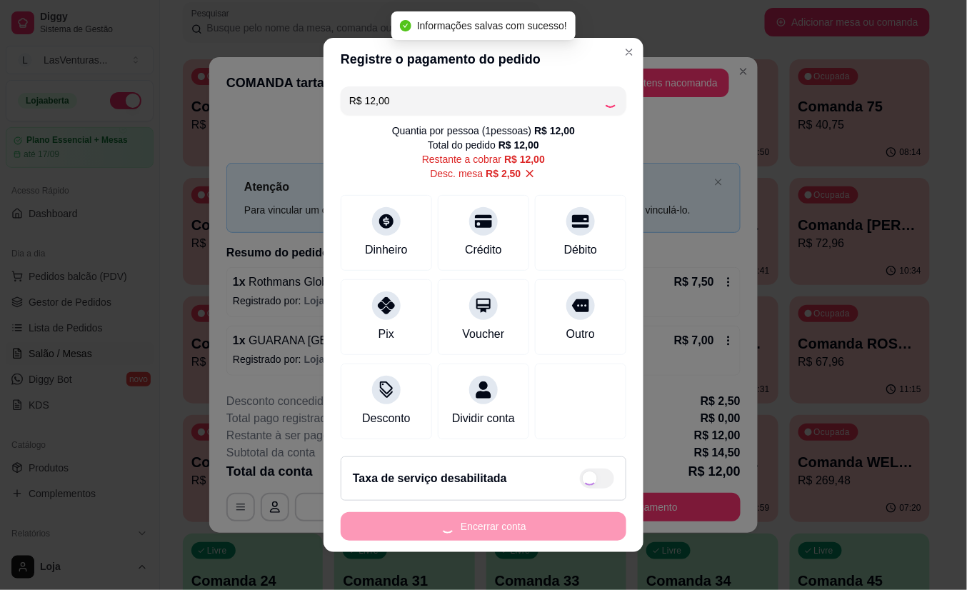
type input "R$ 0,00"
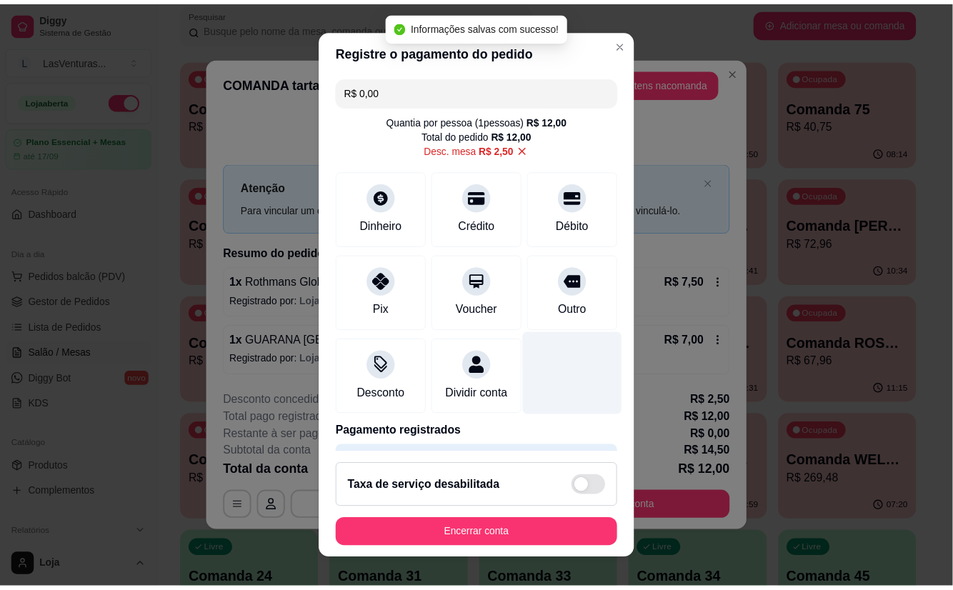
scroll to position [61, 0]
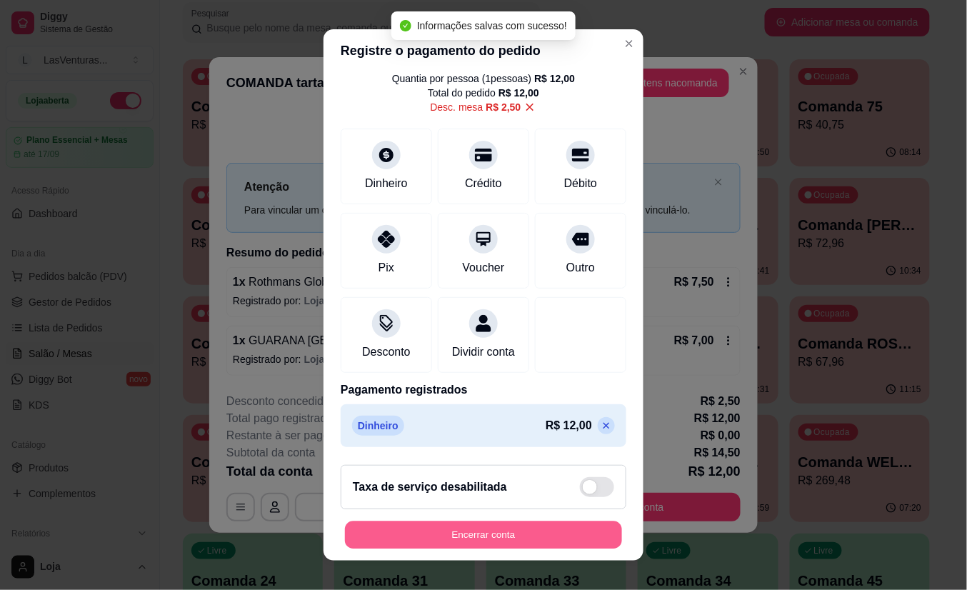
click at [506, 530] on button "Encerrar conta" at bounding box center [483, 535] width 277 height 28
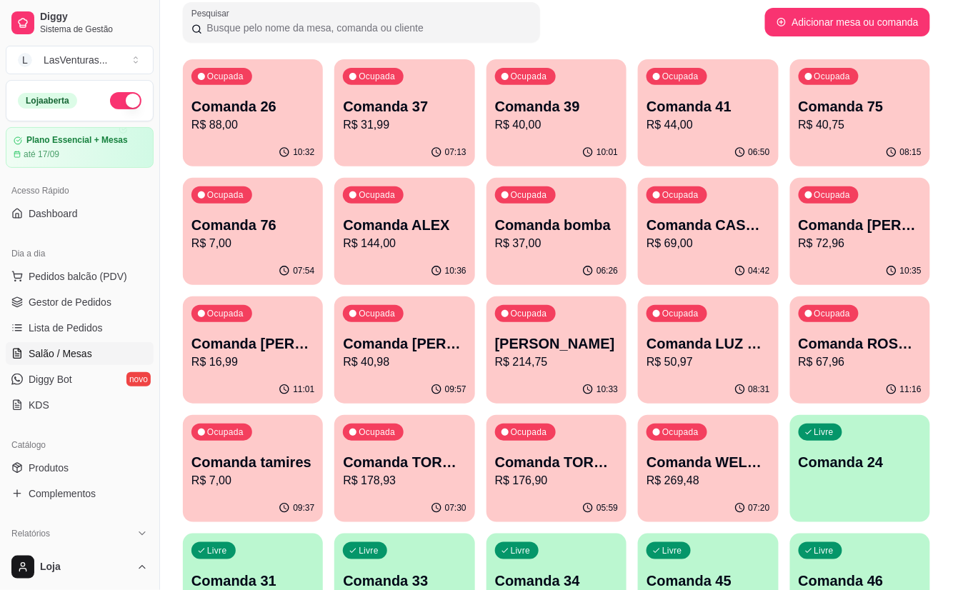
drag, startPoint x: 81, startPoint y: 308, endPoint x: 83, endPoint y: 316, distance: 7.3
click at [84, 307] on span "Gestor de Pedidos" at bounding box center [70, 302] width 83 height 14
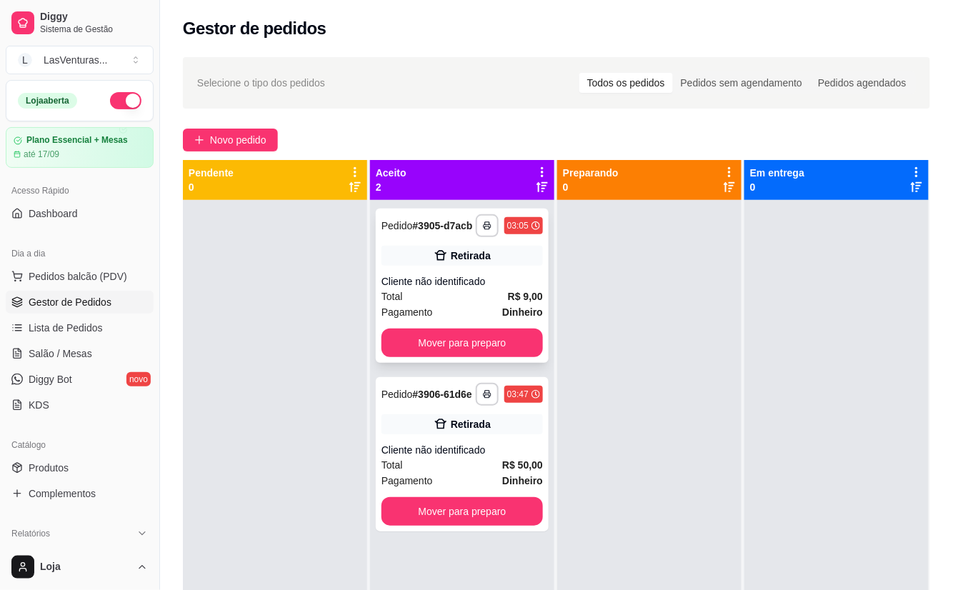
click at [432, 357] on button "Mover para preparo" at bounding box center [461, 342] width 161 height 29
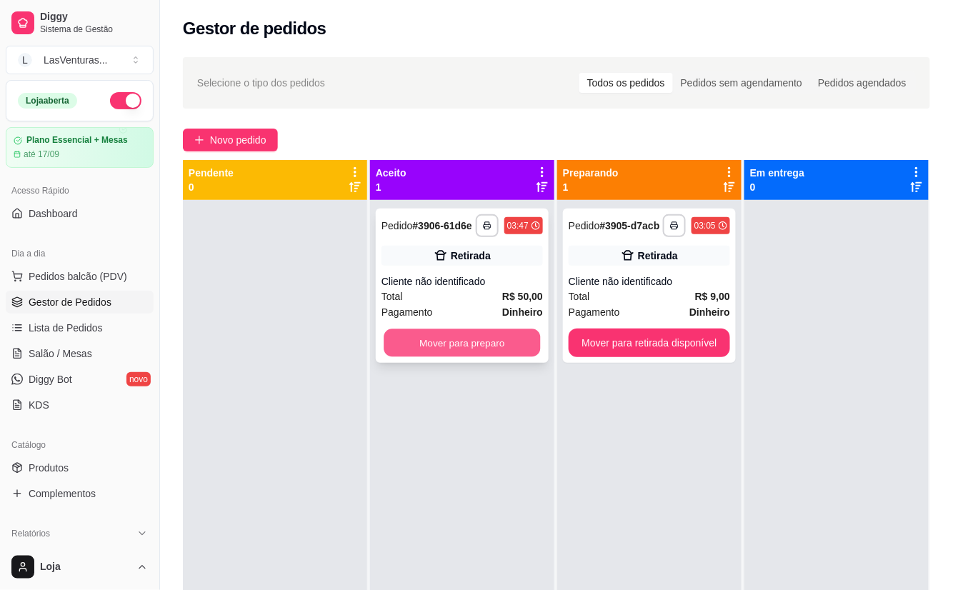
click at [475, 340] on button "Mover para preparo" at bounding box center [461, 343] width 156 height 28
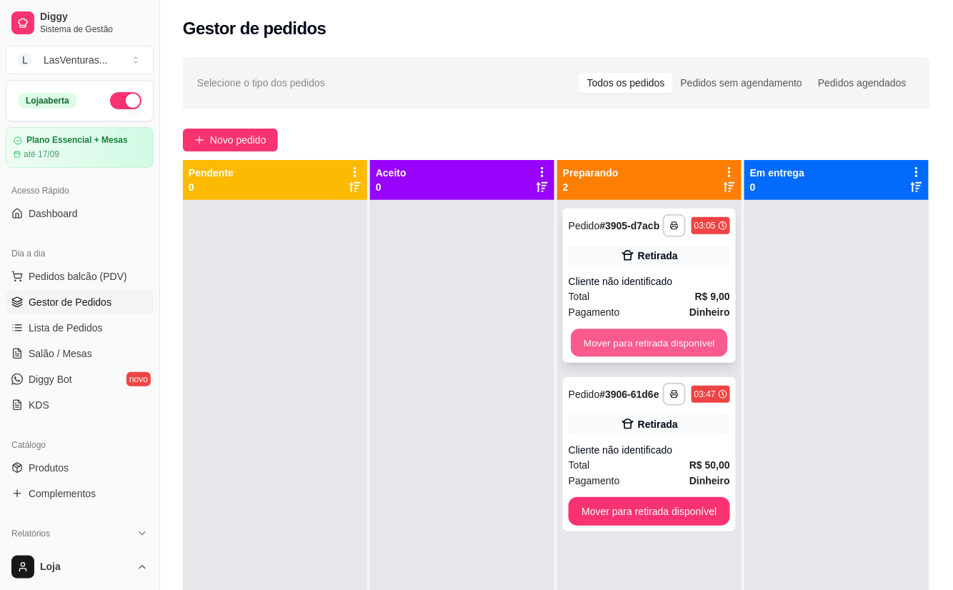
click at [690, 356] on button "Mover para retirada disponível" at bounding box center [649, 343] width 156 height 28
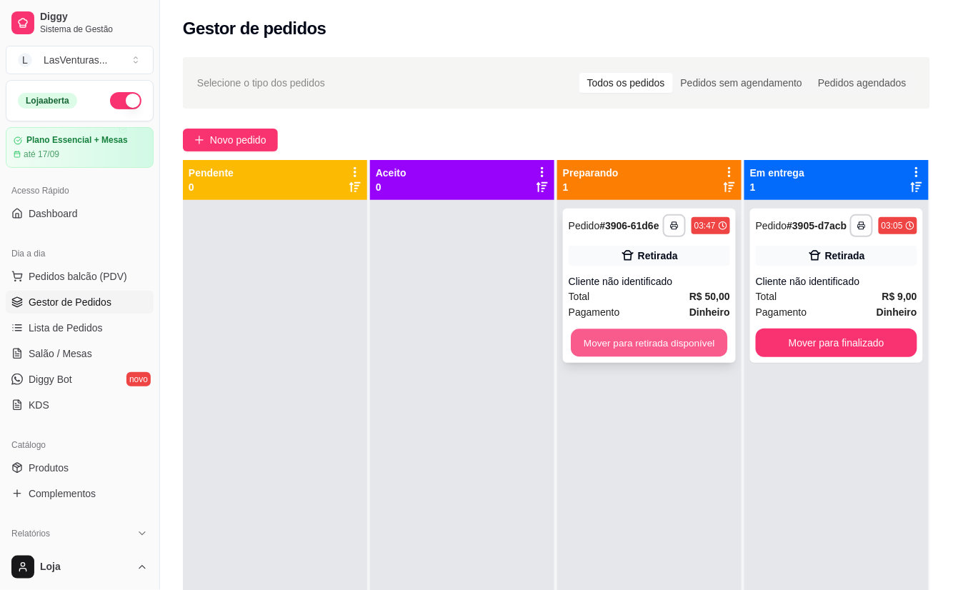
click at [690, 346] on button "Mover para retirada disponível" at bounding box center [649, 343] width 156 height 28
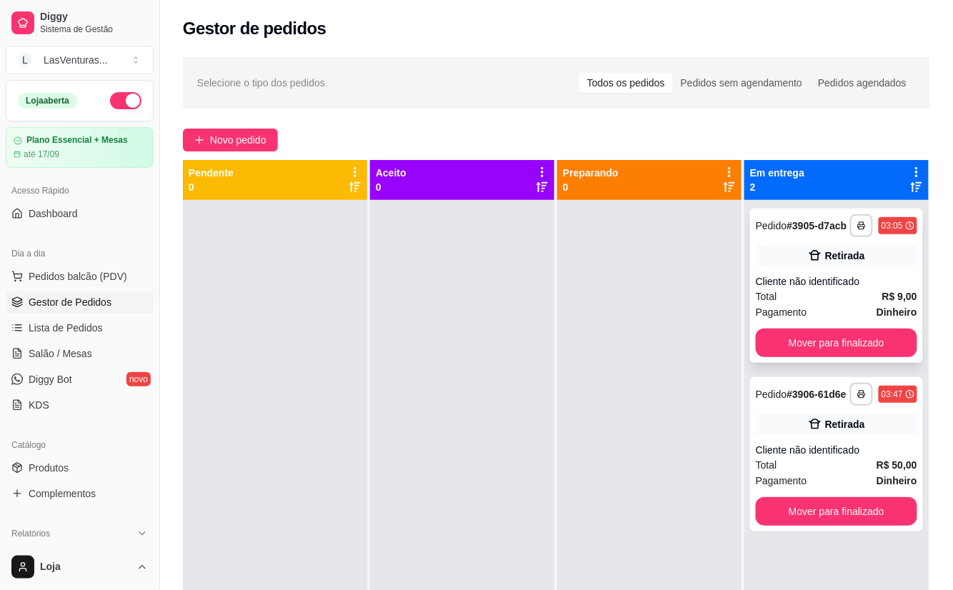
click at [831, 337] on div "**********" at bounding box center [836, 286] width 173 height 154
click at [825, 352] on button "Mover para finalizado" at bounding box center [835, 342] width 161 height 29
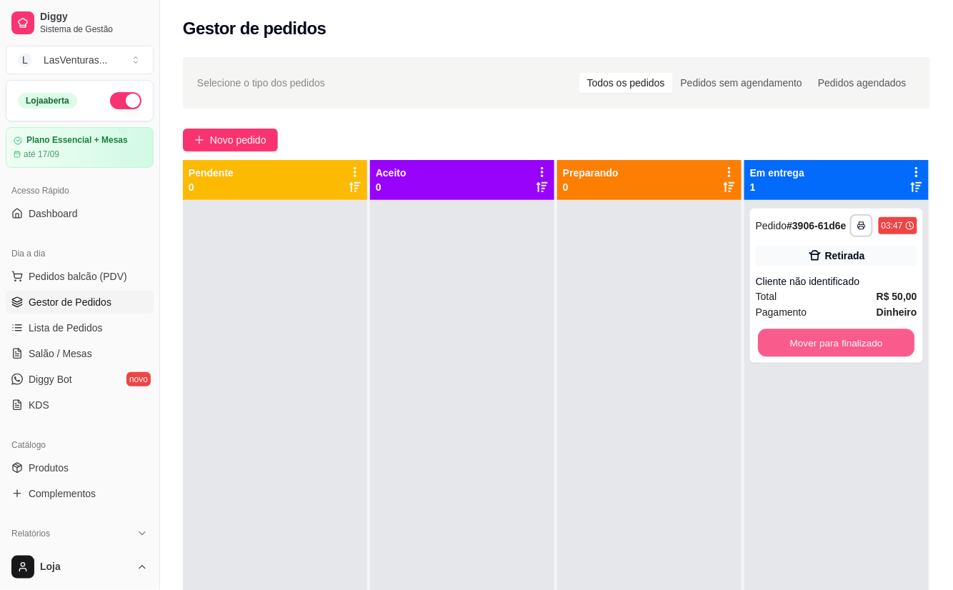
click at [825, 352] on button "Mover para finalizado" at bounding box center [836, 343] width 156 height 28
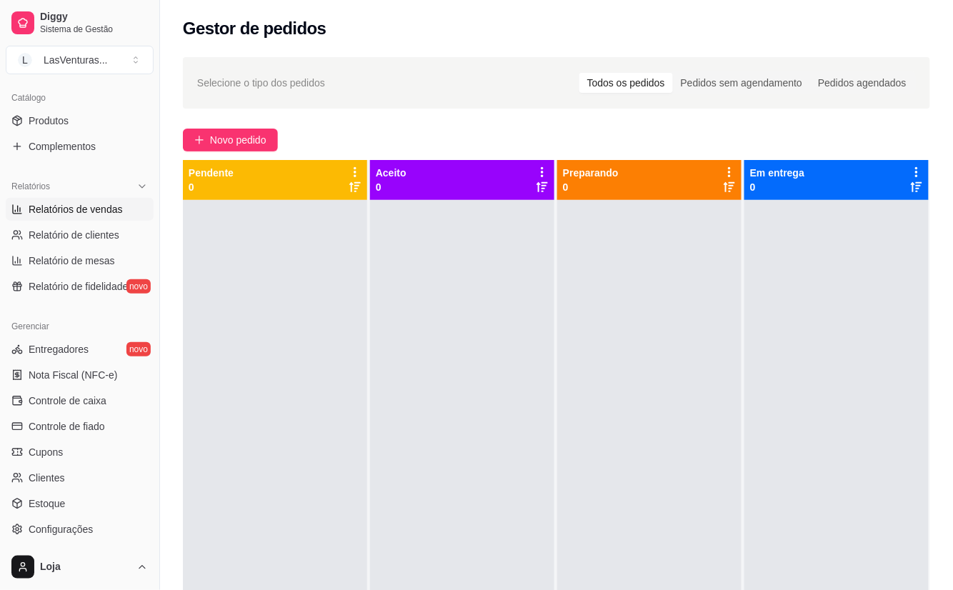
scroll to position [438, 0]
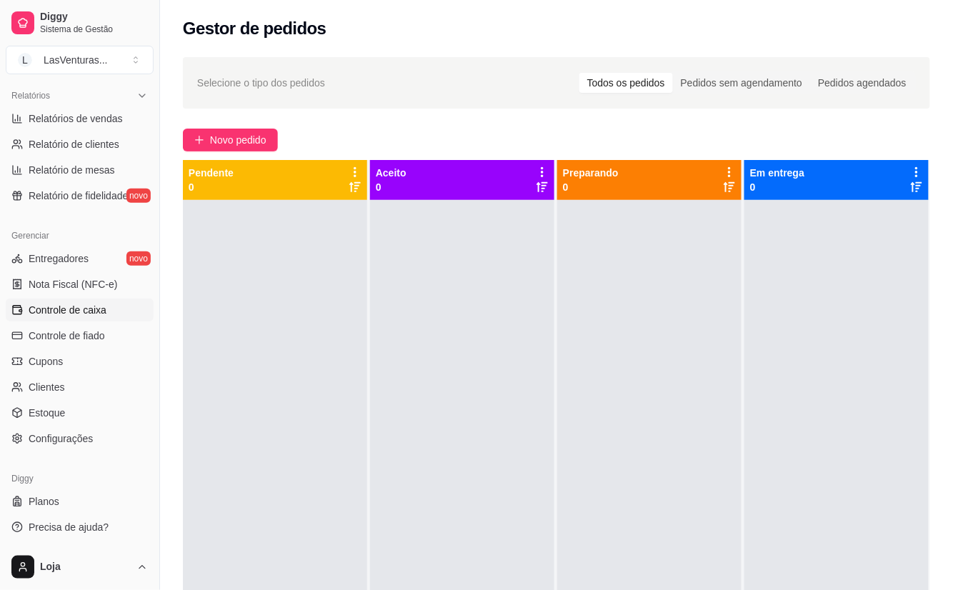
click at [69, 306] on span "Controle de caixa" at bounding box center [68, 310] width 78 height 14
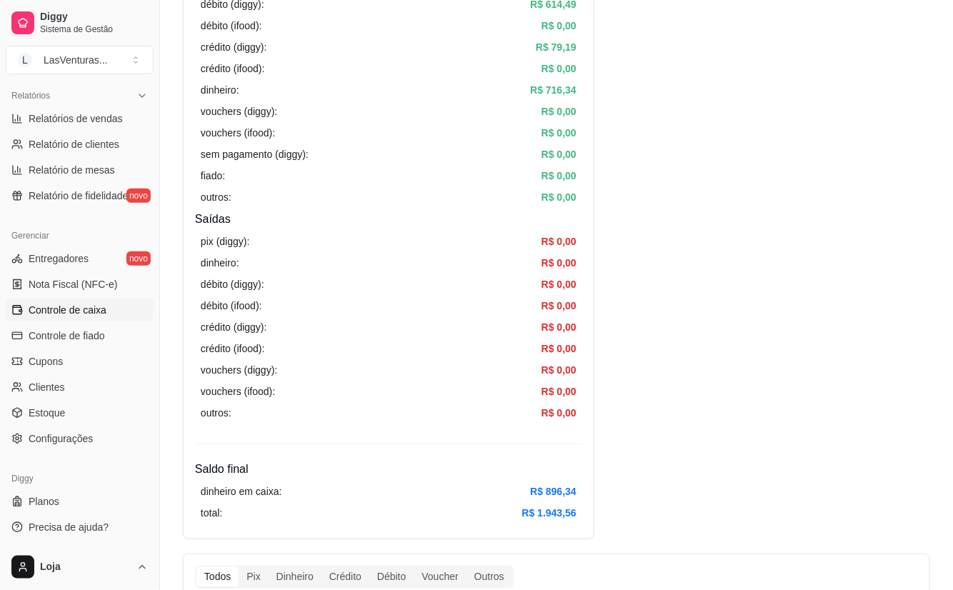
scroll to position [286, 0]
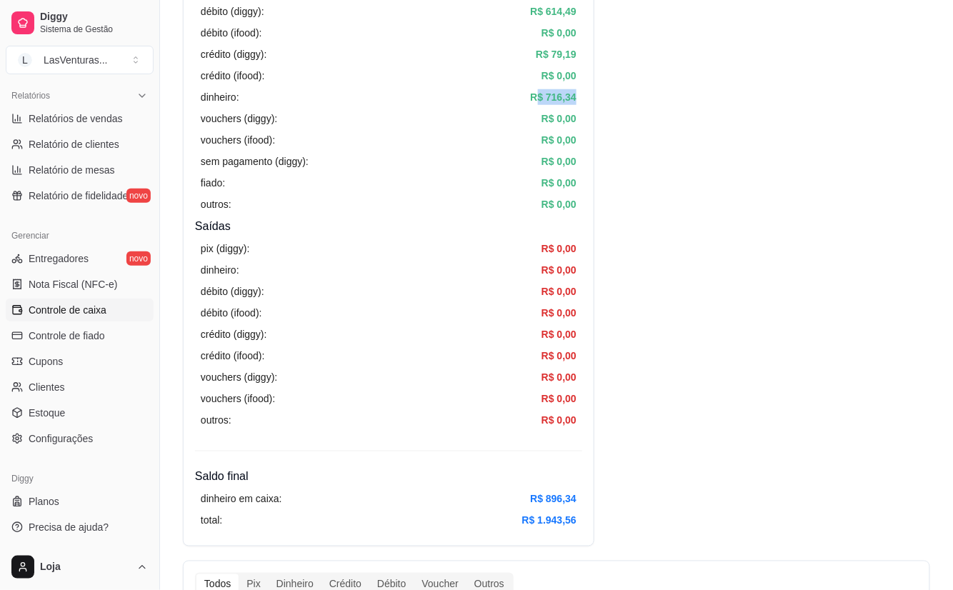
drag, startPoint x: 537, startPoint y: 101, endPoint x: 578, endPoint y: 101, distance: 40.7
click at [578, 101] on div "pix (diggy): R$ 533,54 pix online (diggy): R$ 0,00 pix online (iFood) R$ 0,00 d…" at bounding box center [388, 76] width 387 height 284
click at [492, 283] on div "débito (diggy): R$ 0,00" at bounding box center [389, 291] width 376 height 16
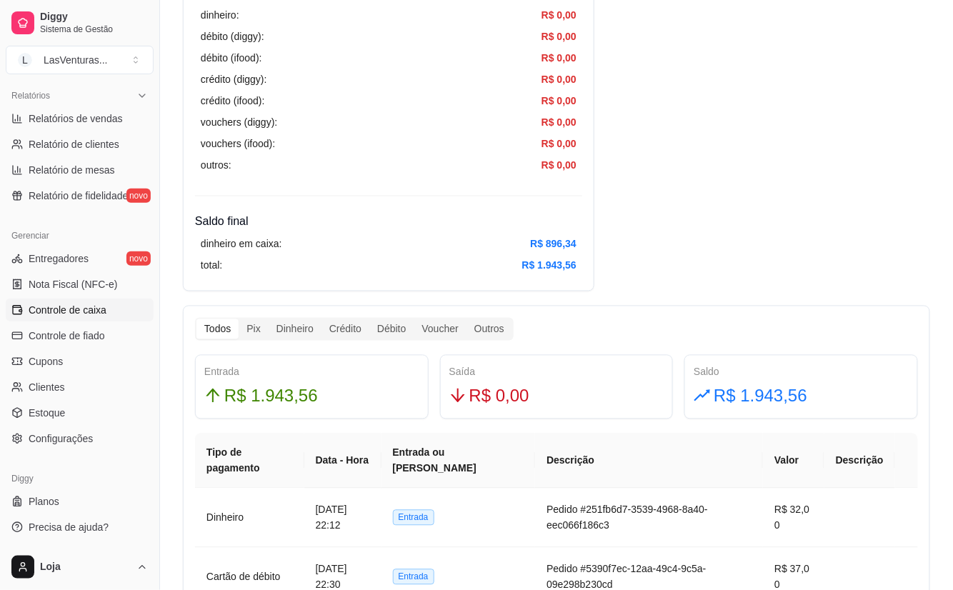
scroll to position [571, 0]
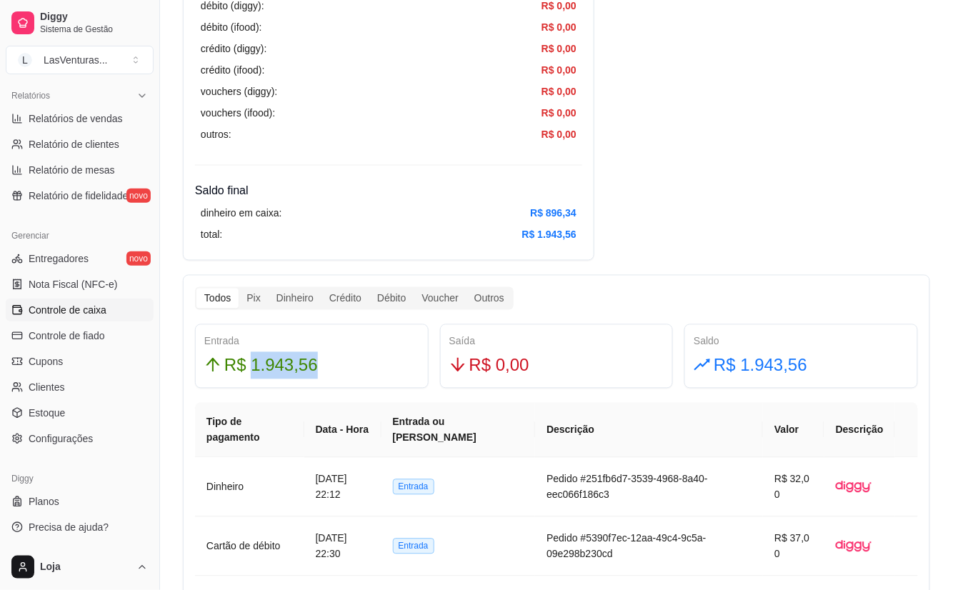
drag, startPoint x: 249, startPoint y: 367, endPoint x: 403, endPoint y: 383, distance: 155.1
click at [403, 383] on div "Entrada R$ 1.943,56" at bounding box center [312, 356] width 234 height 64
drag, startPoint x: 390, startPoint y: 383, endPoint x: 383, endPoint y: 377, distance: 8.6
click at [383, 377] on div "Entrada R$ 1.943,56" at bounding box center [312, 356] width 234 height 64
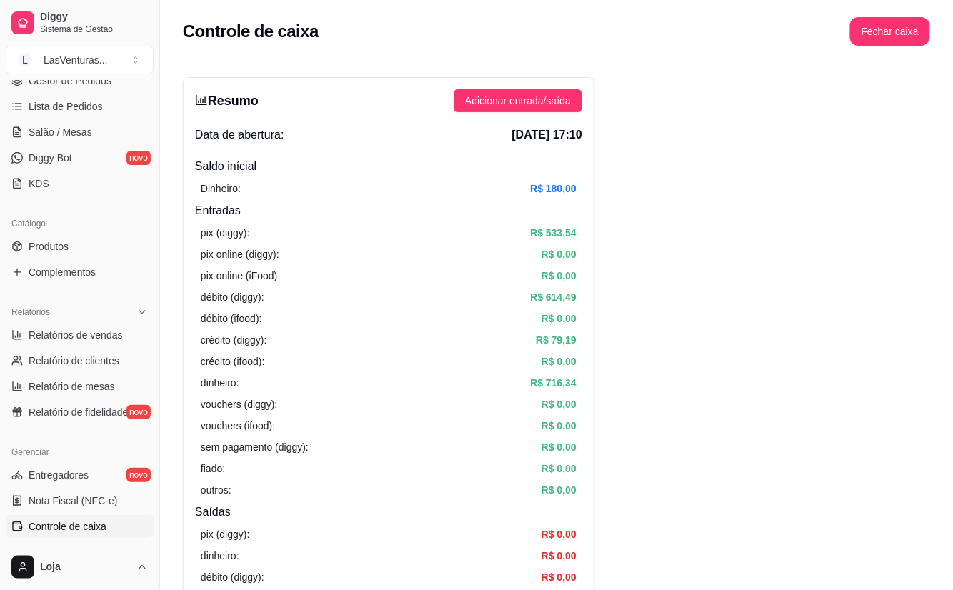
scroll to position [0, 0]
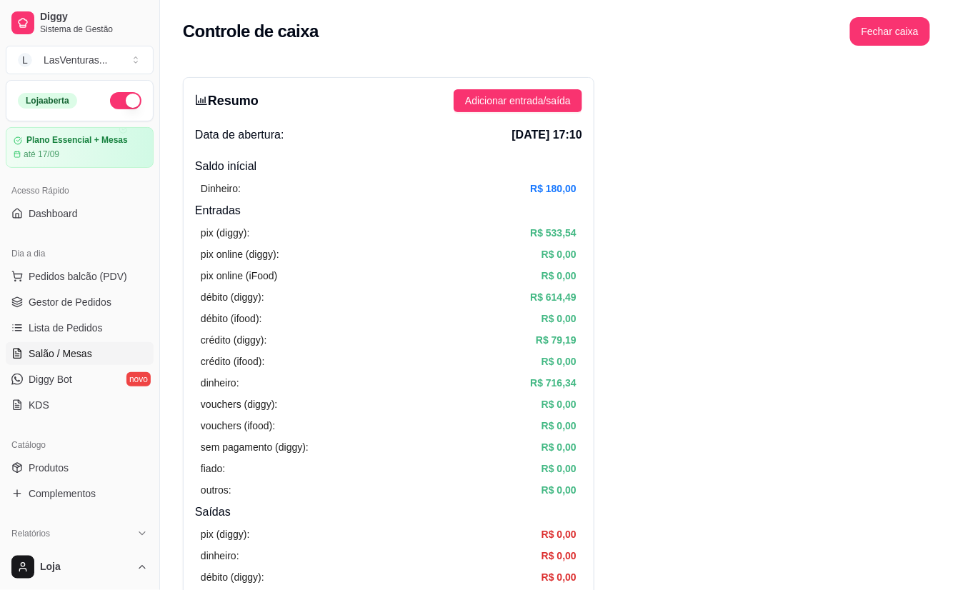
click at [95, 351] on link "Salão / Mesas" at bounding box center [80, 353] width 148 height 23
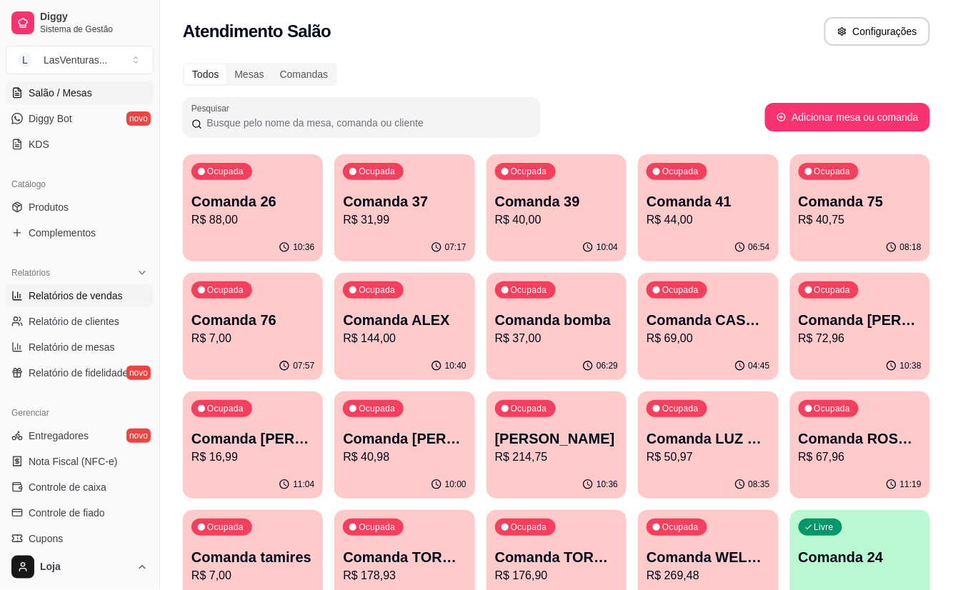
scroll to position [286, 0]
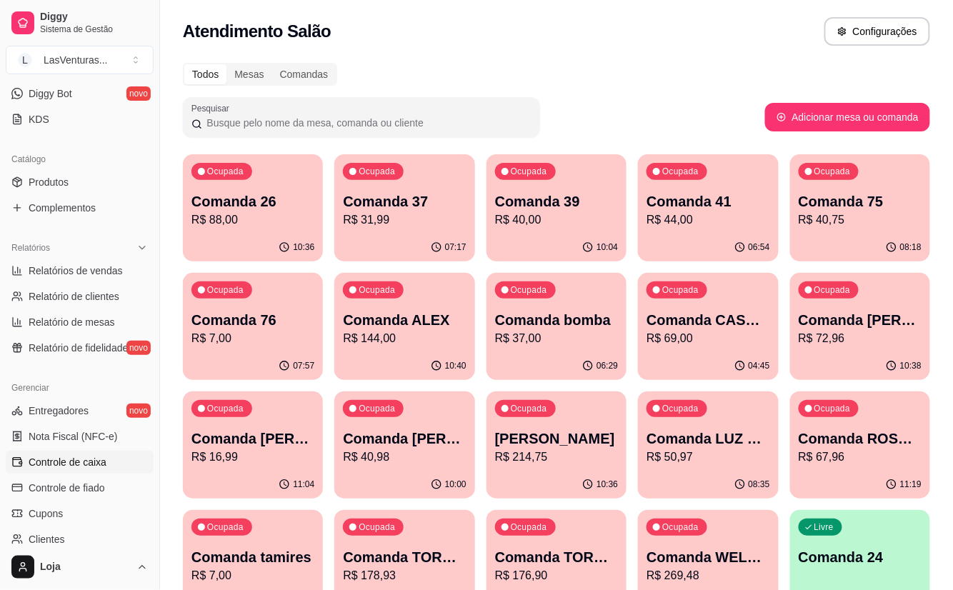
click at [86, 468] on span "Controle de caixa" at bounding box center [68, 462] width 78 height 14
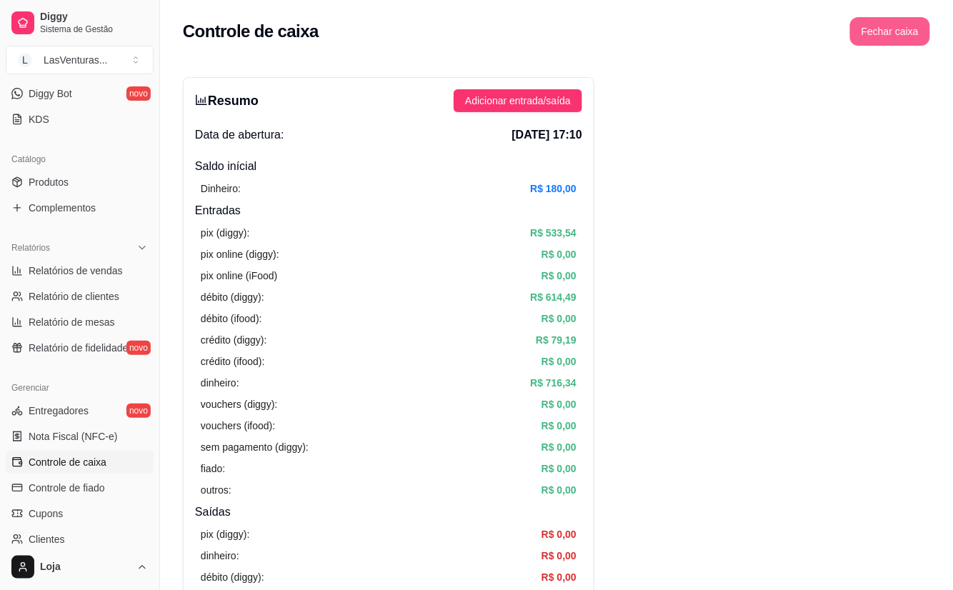
click at [878, 41] on button "Fechar caixa" at bounding box center [890, 31] width 80 height 29
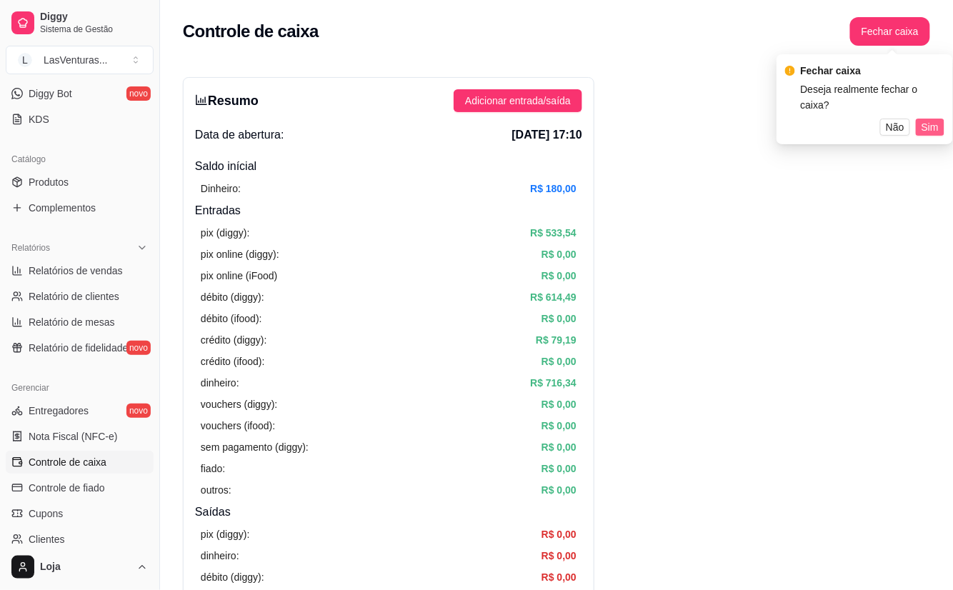
click at [928, 119] on span "Sim" at bounding box center [929, 127] width 17 height 16
